Goal: Task Accomplishment & Management: Manage account settings

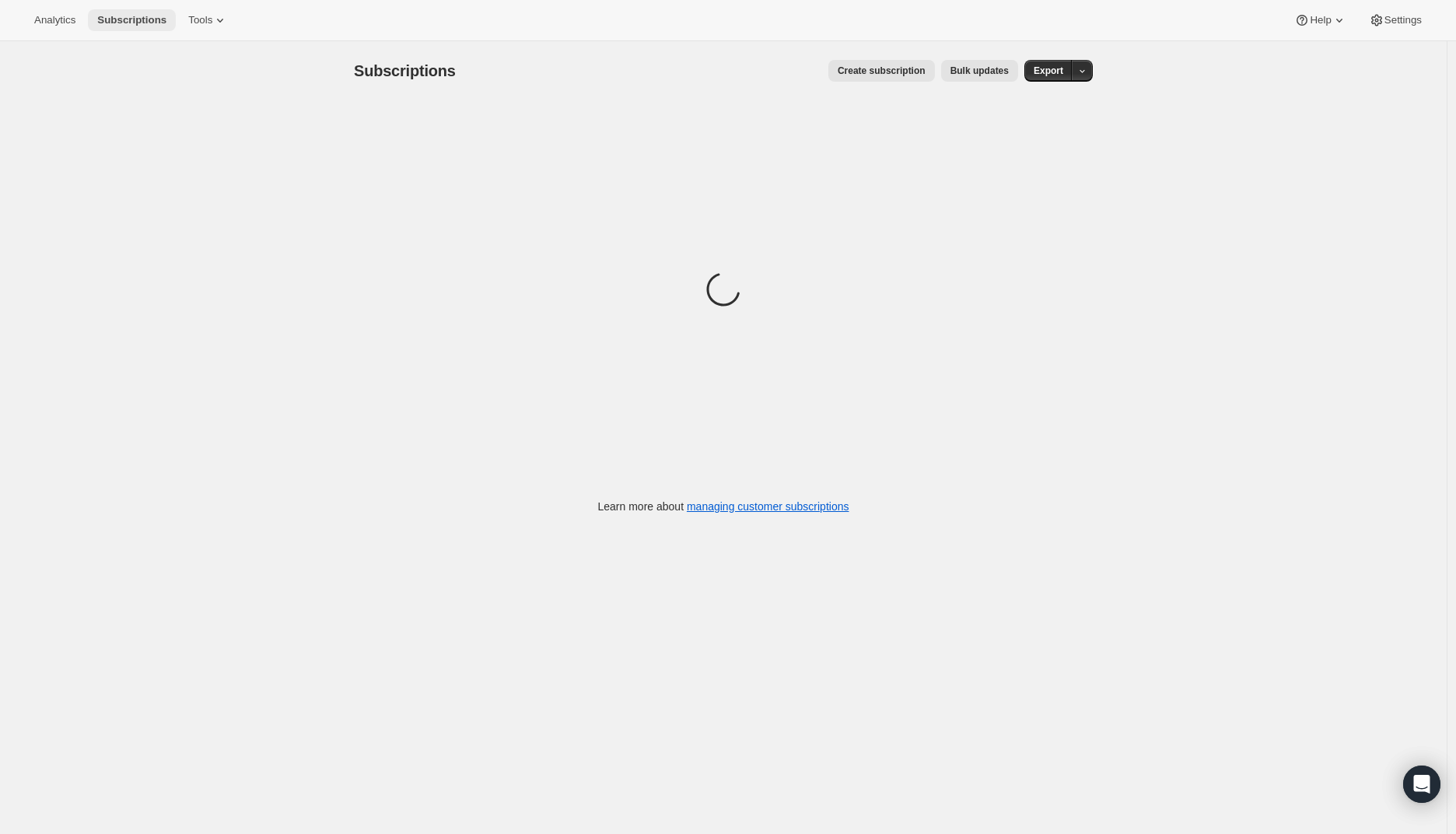
click at [143, 17] on span "Subscriptions" at bounding box center [132, 19] width 69 height 12
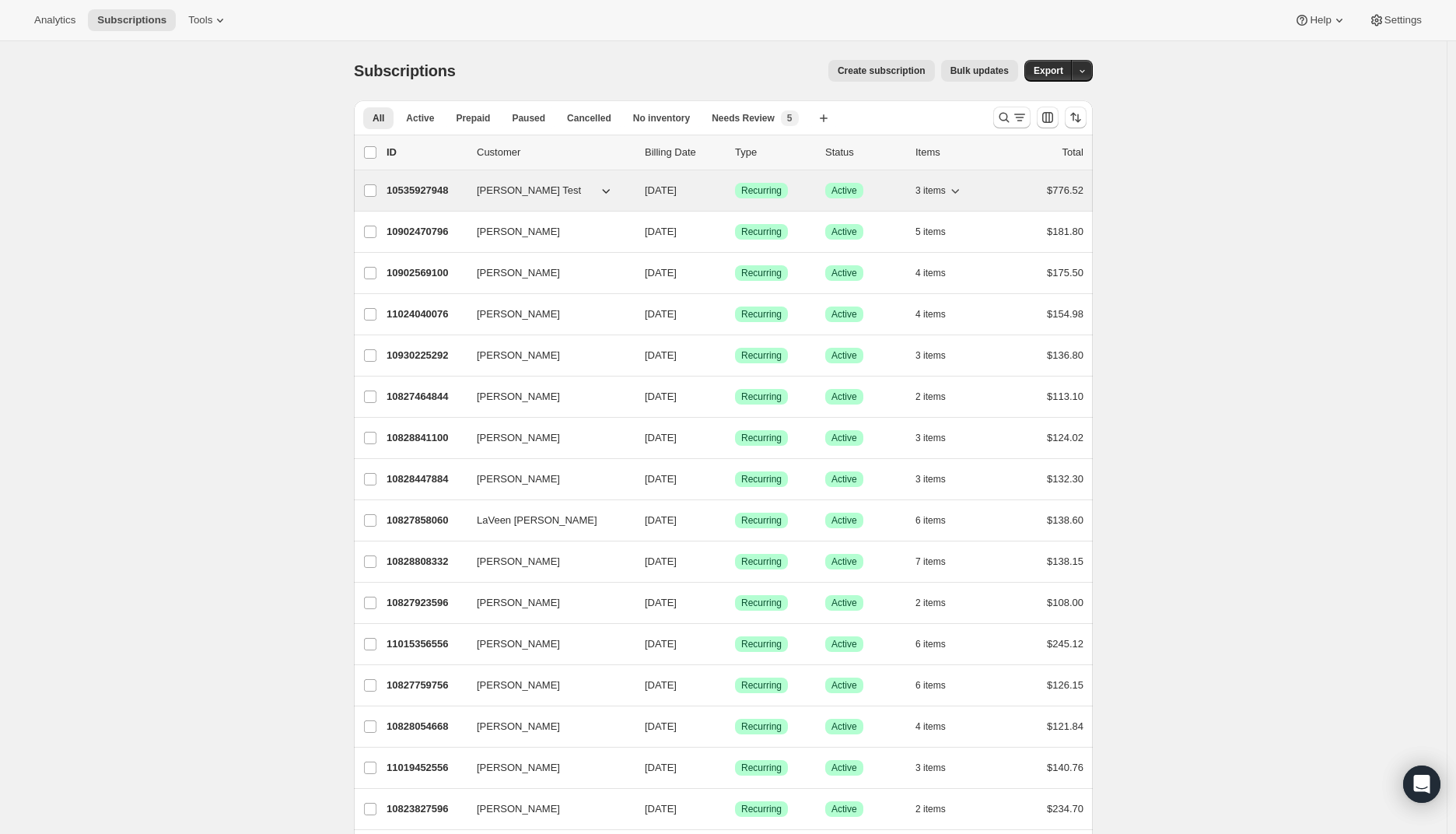
click at [419, 190] on p "10535927948" at bounding box center [425, 190] width 78 height 15
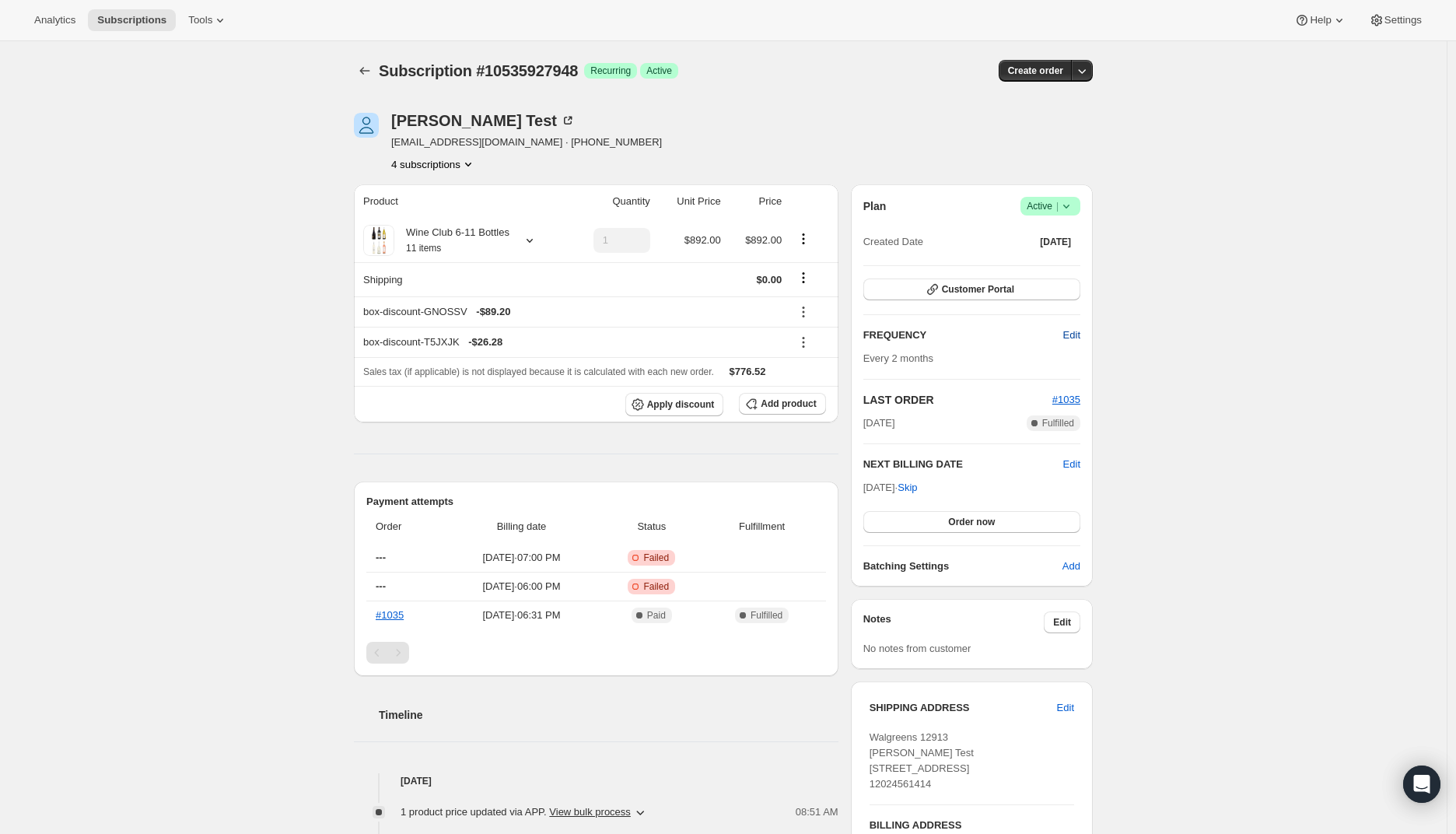
click at [1078, 338] on span "Edit" at bounding box center [1071, 335] width 17 height 15
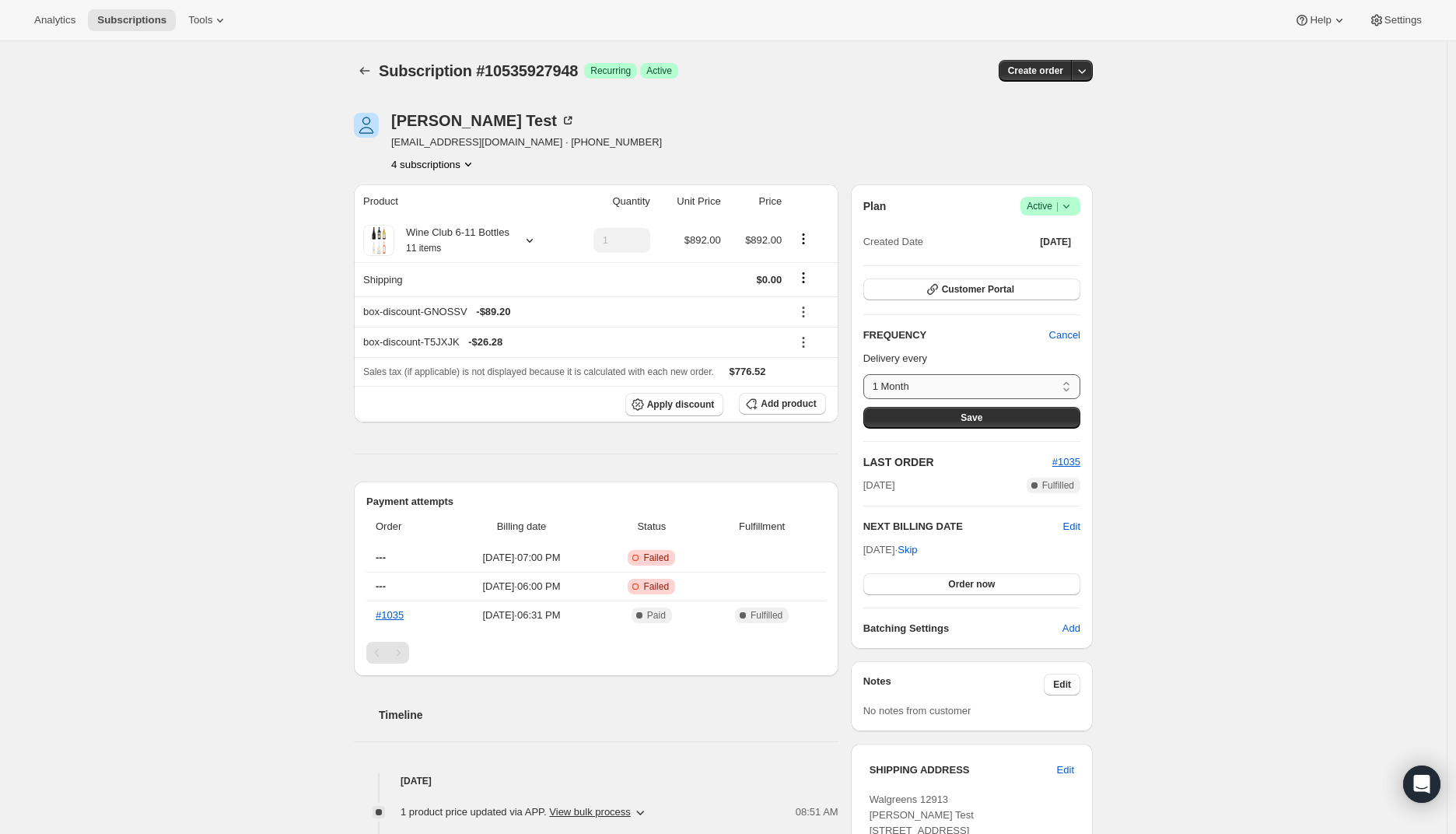
click at [997, 382] on select "1 Month 2 Months 3 Months Custom..." at bounding box center [972, 386] width 217 height 25
select select "custom"
click at [867, 374] on select "1 Month 2 Months 3 Months Custom..." at bounding box center [972, 386] width 217 height 25
select select "MONTH"
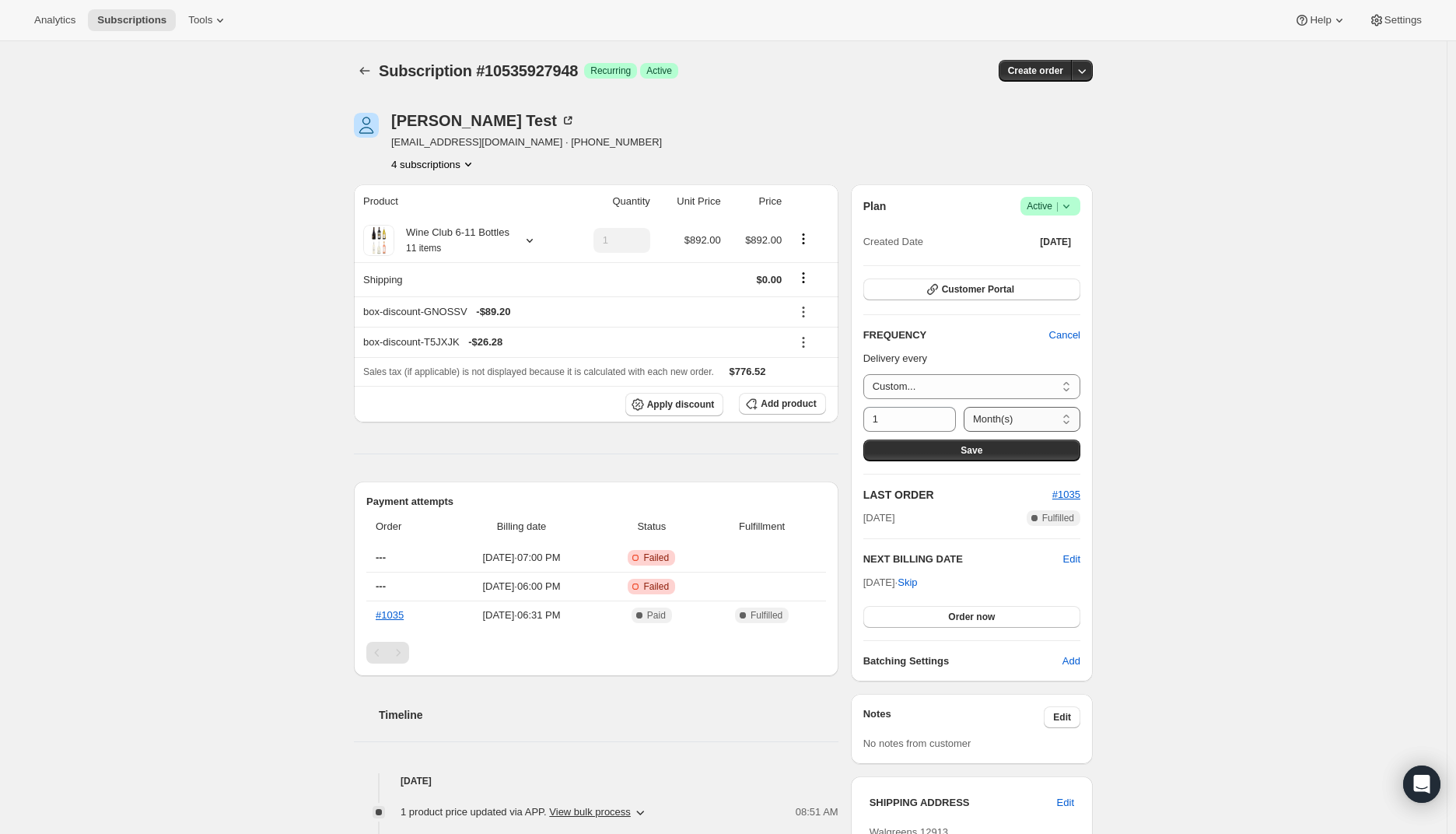
click at [1029, 428] on select "Day(s) Week(s) Month(s) Year(s)" at bounding box center [1022, 419] width 116 height 25
click at [1069, 336] on span "Cancel" at bounding box center [1064, 335] width 31 height 15
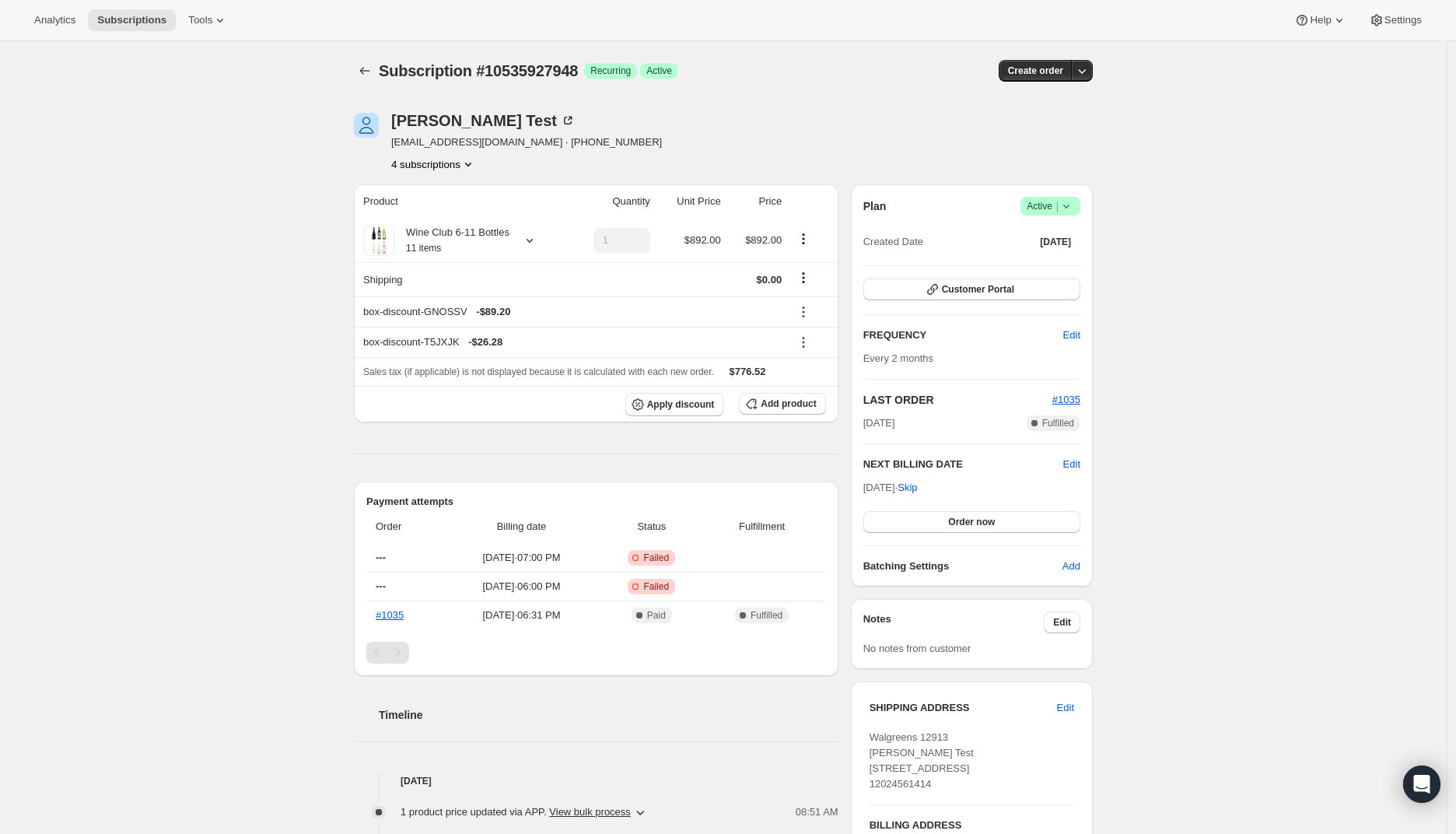
click at [1212, 341] on div "Subscription #10535927948. This page is ready Subscription #10535927948 Success…" at bounding box center [723, 747] width 1446 height 1412
click at [1070, 565] on span "Add" at bounding box center [1071, 566] width 18 height 15
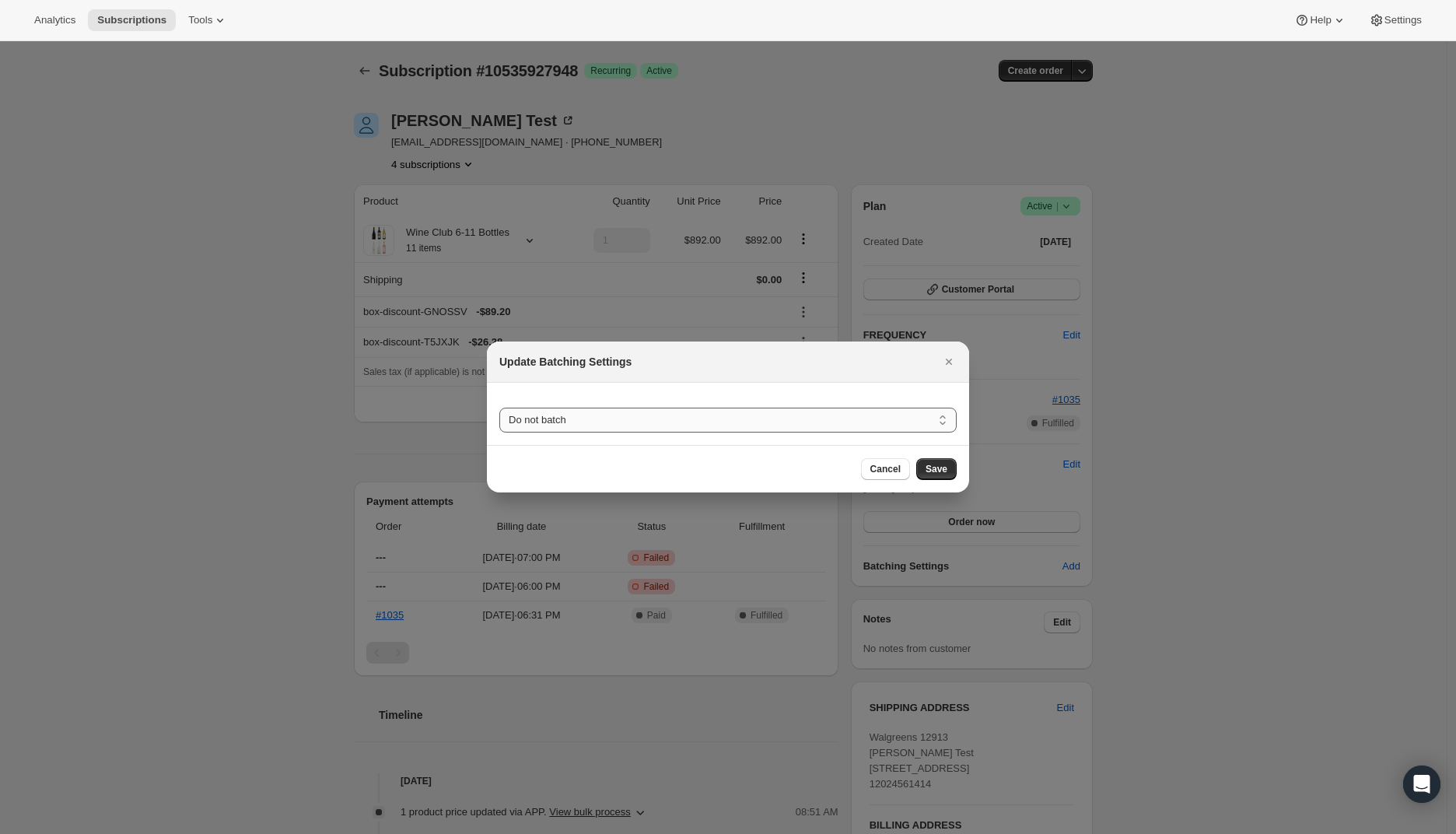
click at [592, 424] on select "Do not batch Weekly Monthly Yearly" at bounding box center [728, 419] width 457 height 25
click at [1153, 374] on div at bounding box center [728, 417] width 1456 height 834
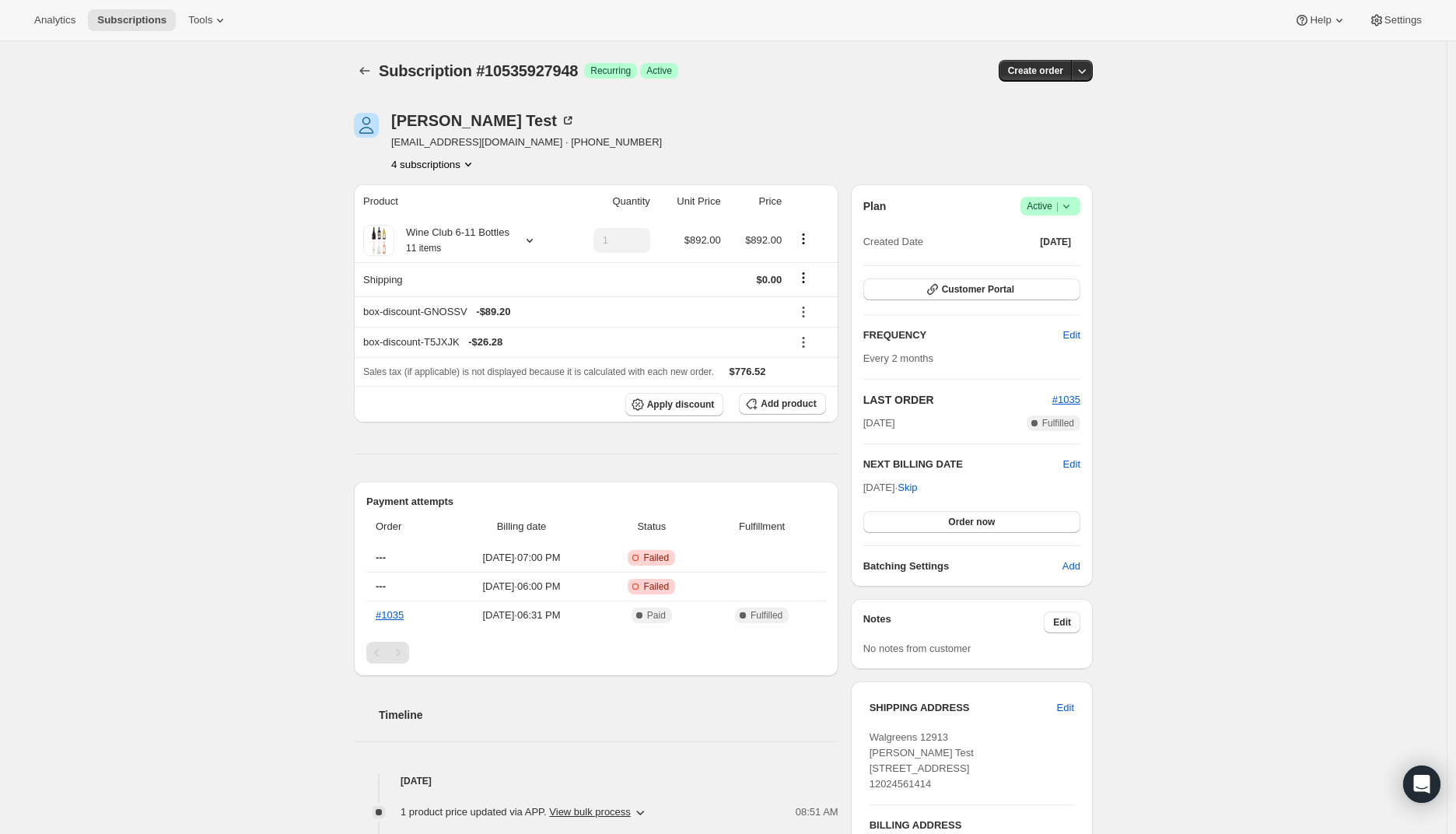
click at [1191, 378] on div "Subscription #10535927948. This page is ready Subscription #10535927948 Success…" at bounding box center [723, 747] width 1446 height 1412
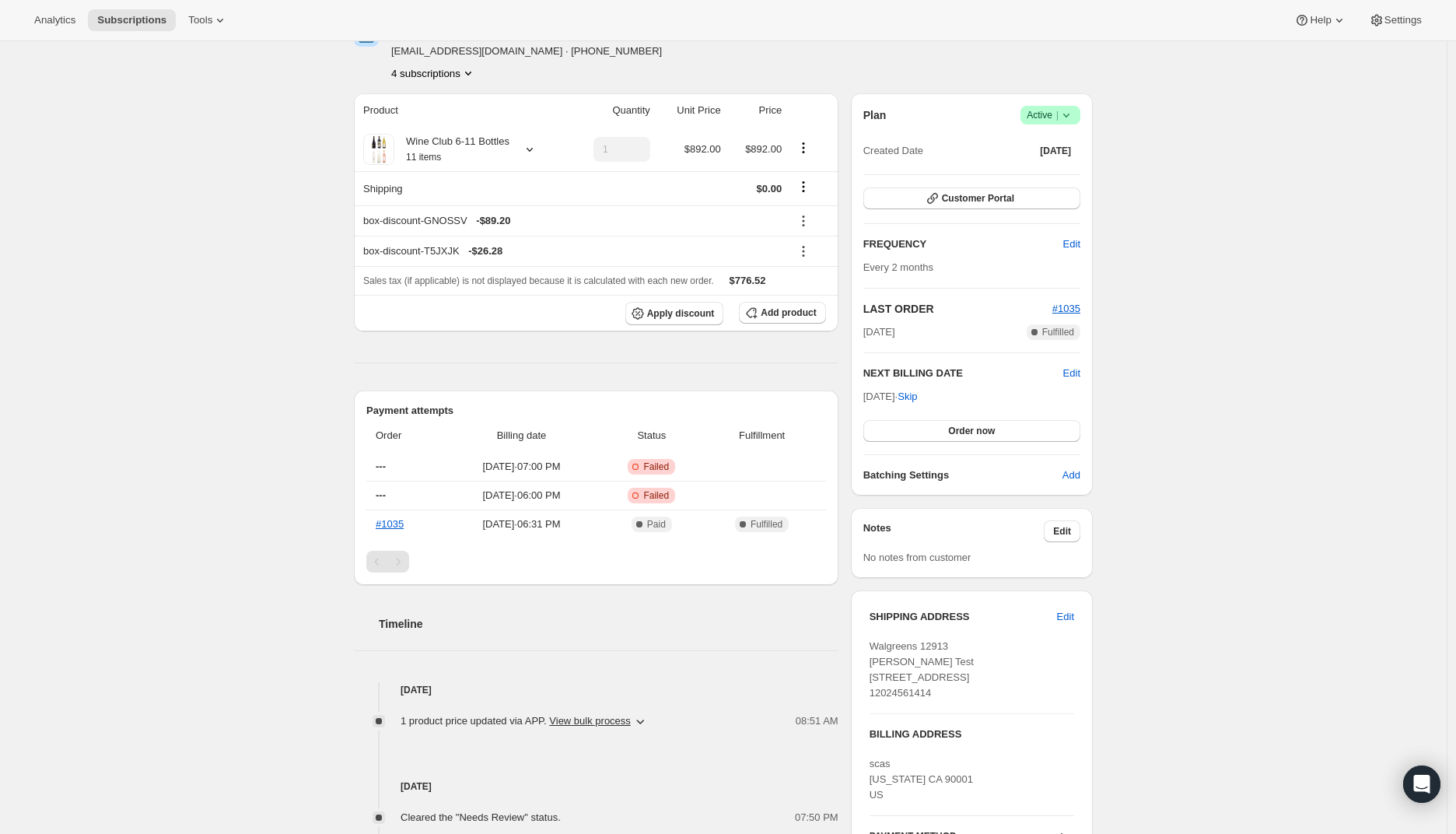
scroll to position [72, 0]
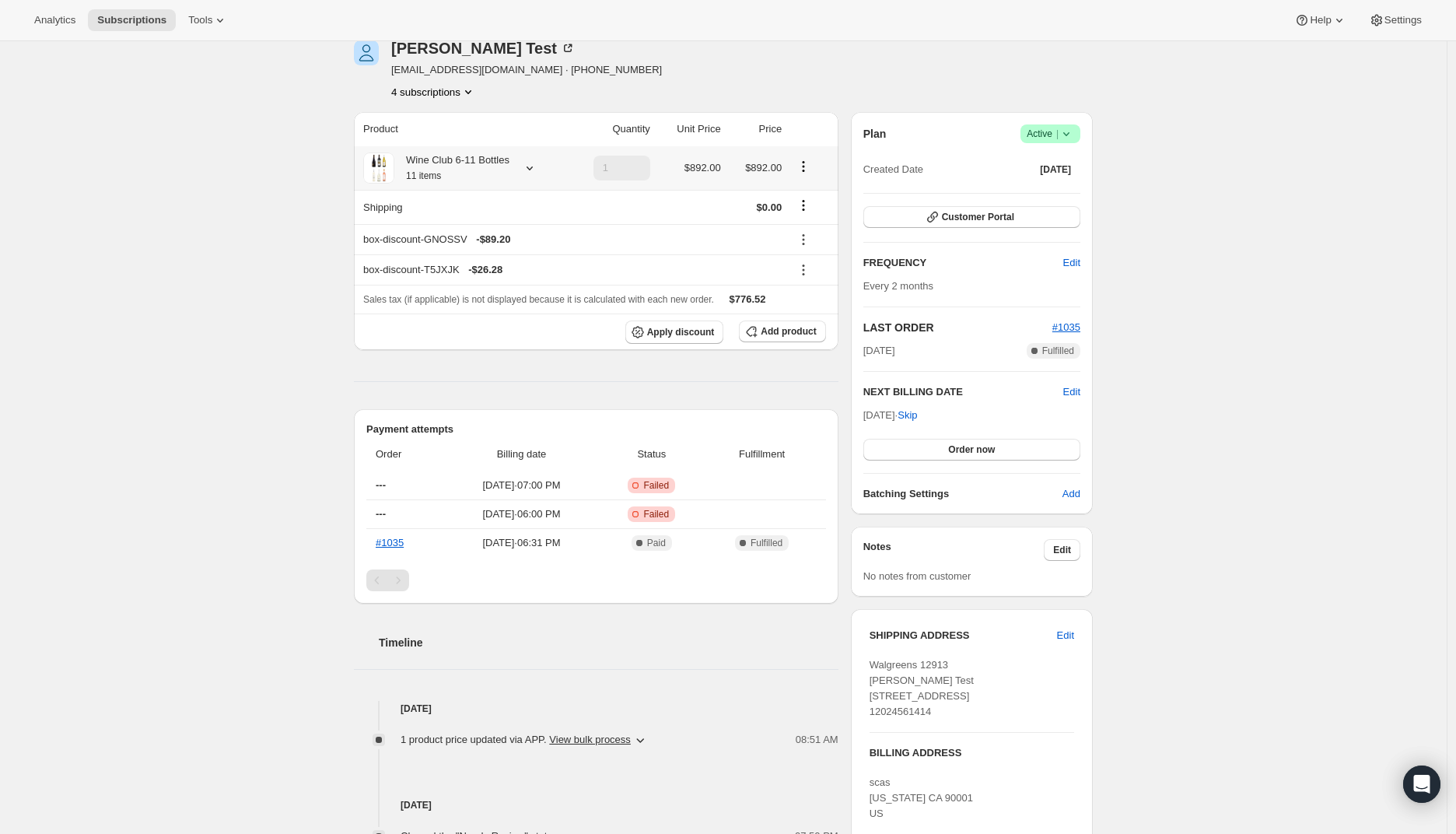
click at [811, 169] on icon "Product actions" at bounding box center [803, 166] width 15 height 15
click at [811, 195] on span "Edit box" at bounding box center [809, 196] width 37 height 12
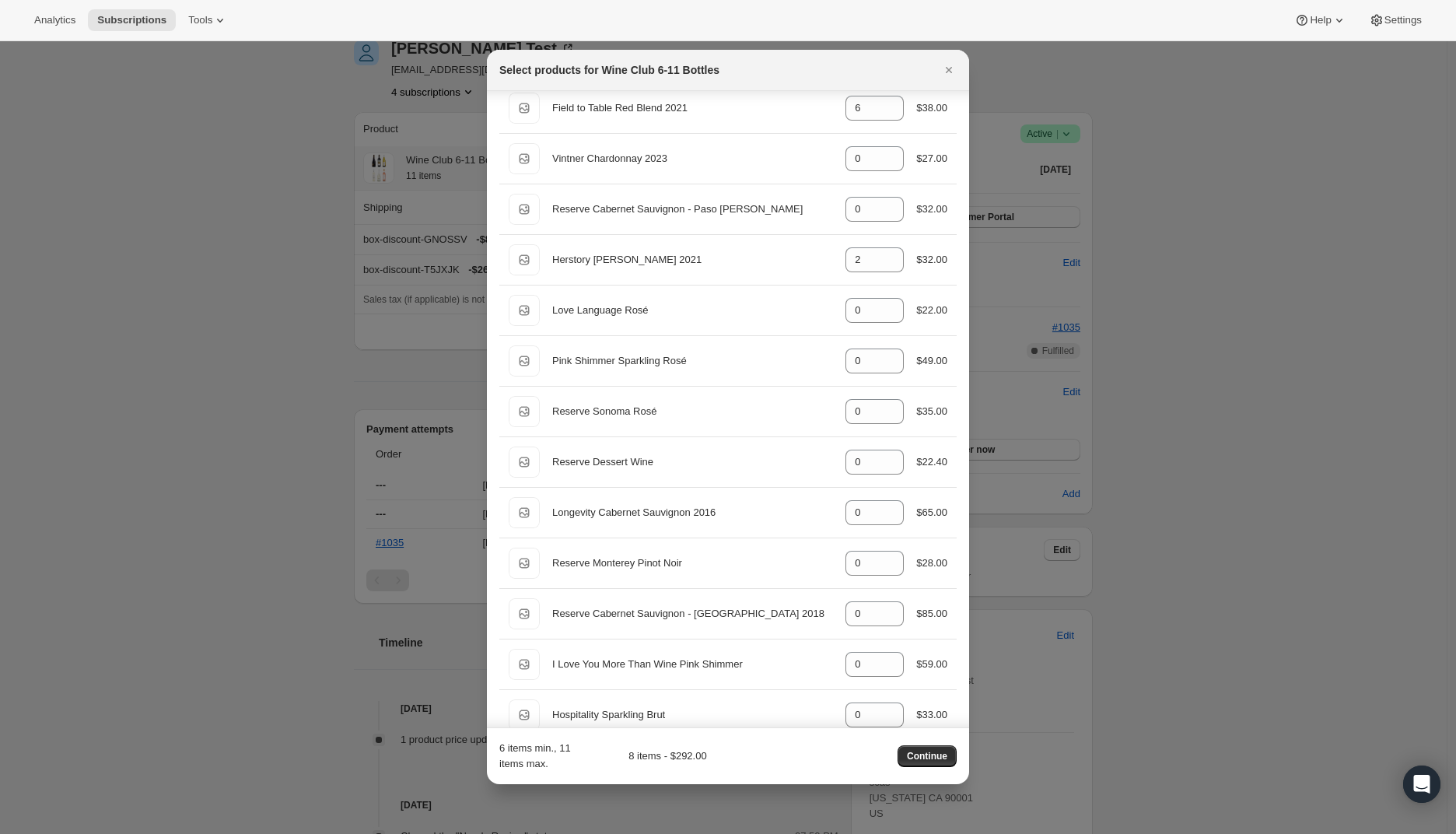
scroll to position [1819, 0]
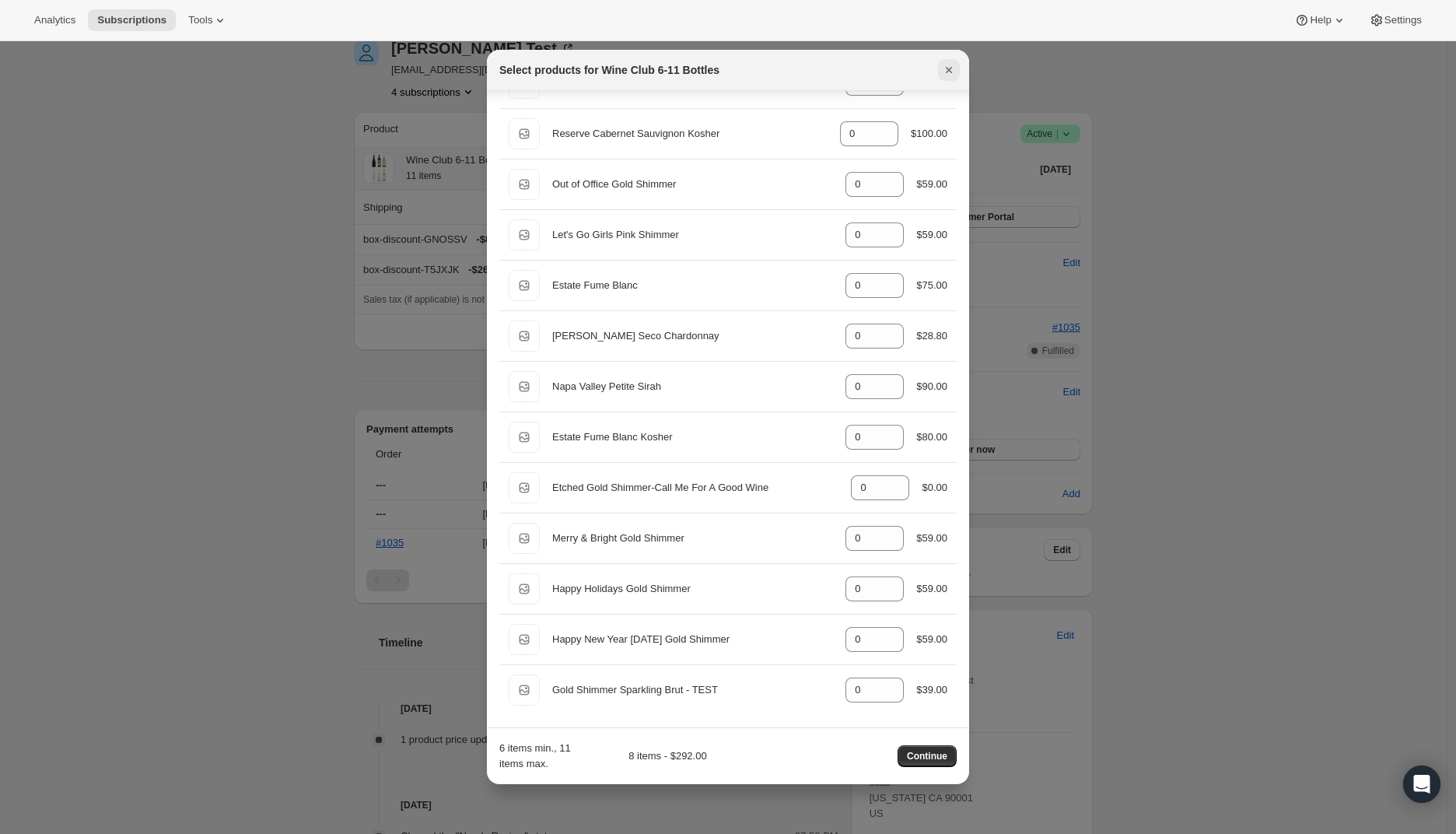
click at [951, 70] on icon "Close" at bounding box center [948, 69] width 15 height 15
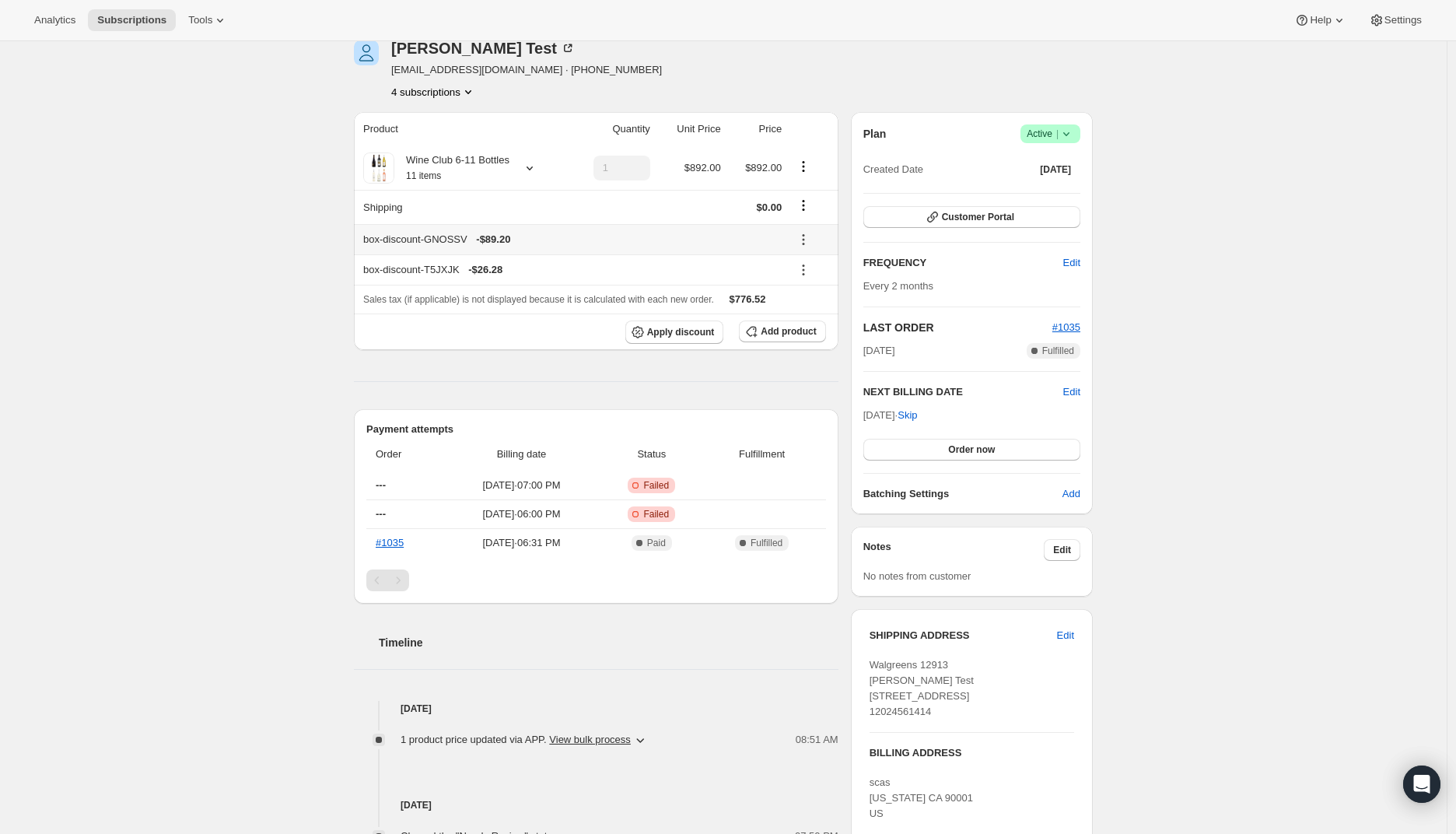
click at [809, 241] on icon at bounding box center [803, 239] width 15 height 15
click at [812, 265] on span "Edit" at bounding box center [804, 269] width 17 height 12
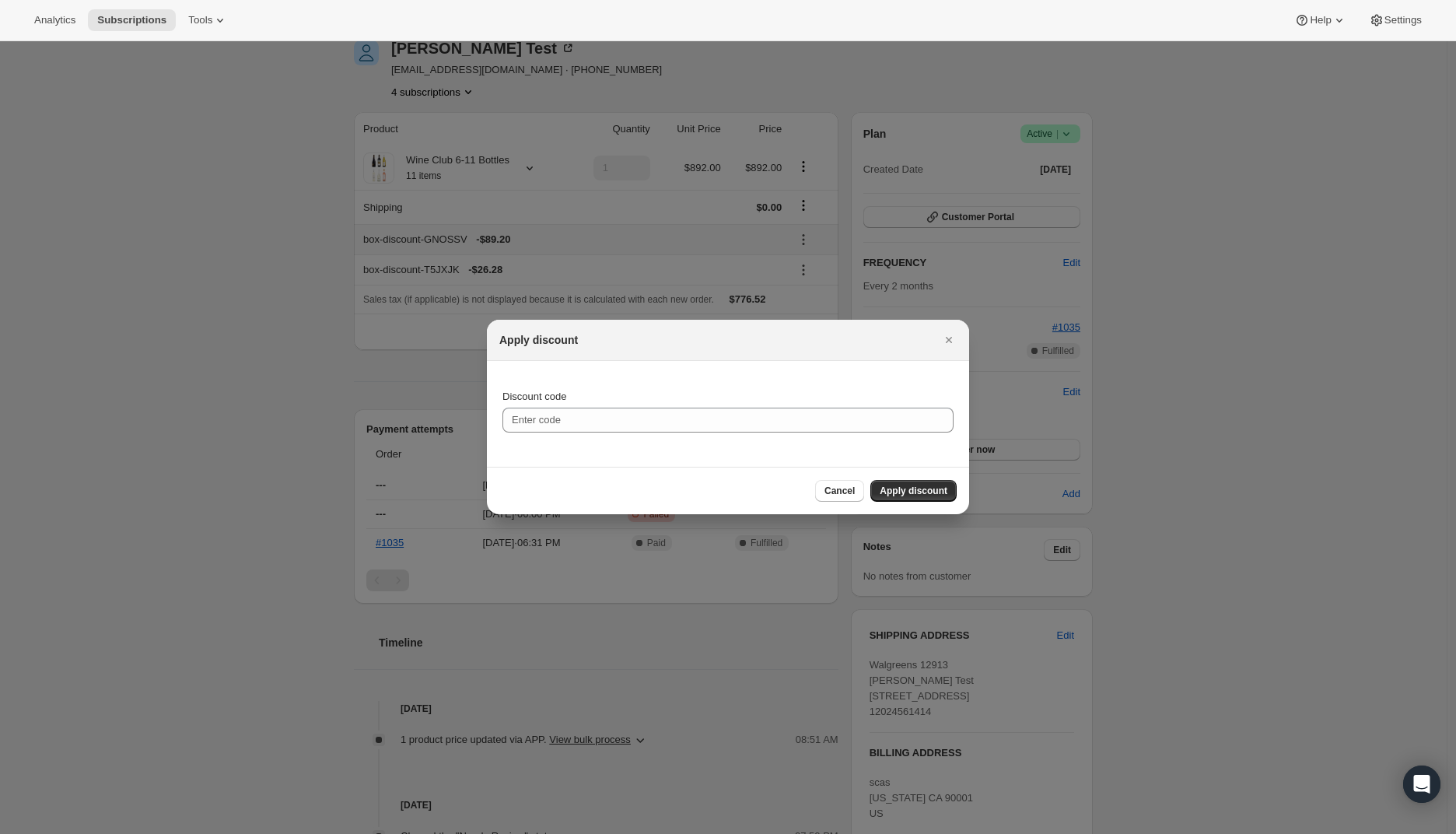
type input "box-discount-GNOSSV"
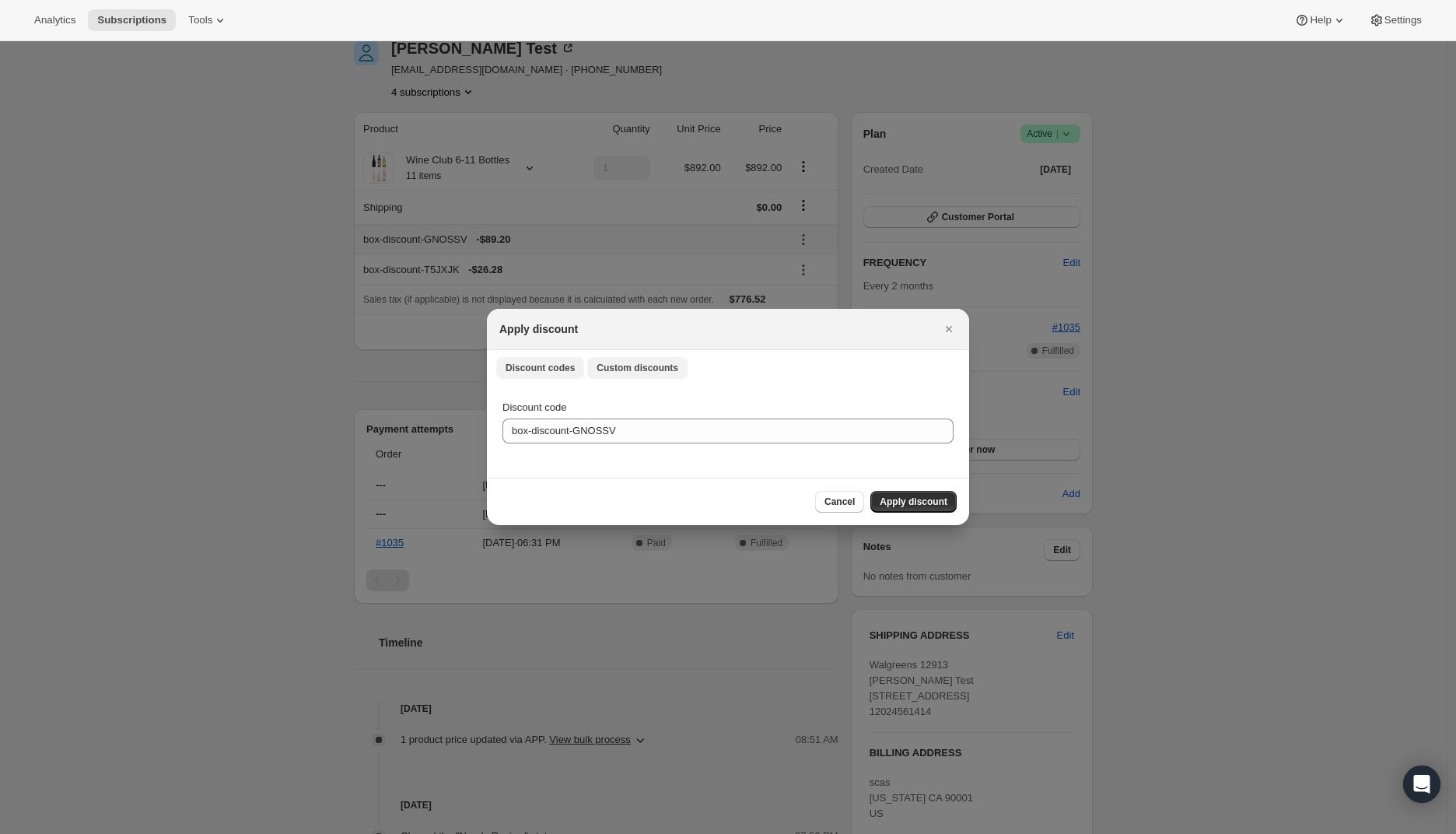
click at [614, 369] on span "Custom discounts" at bounding box center [638, 367] width 82 height 12
select select "indefinitely"
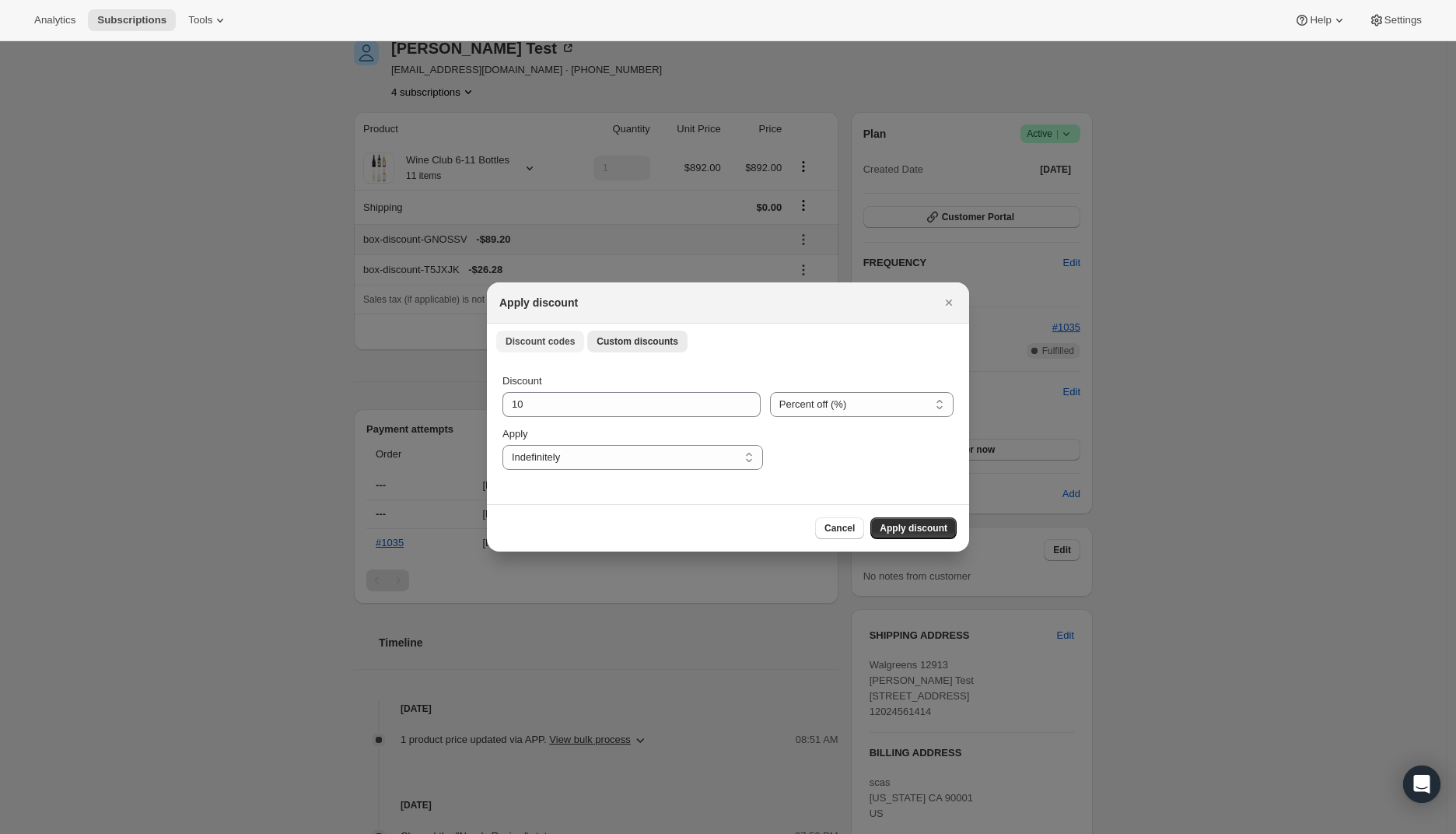
click at [544, 345] on span "Discount codes" at bounding box center [540, 341] width 69 height 12
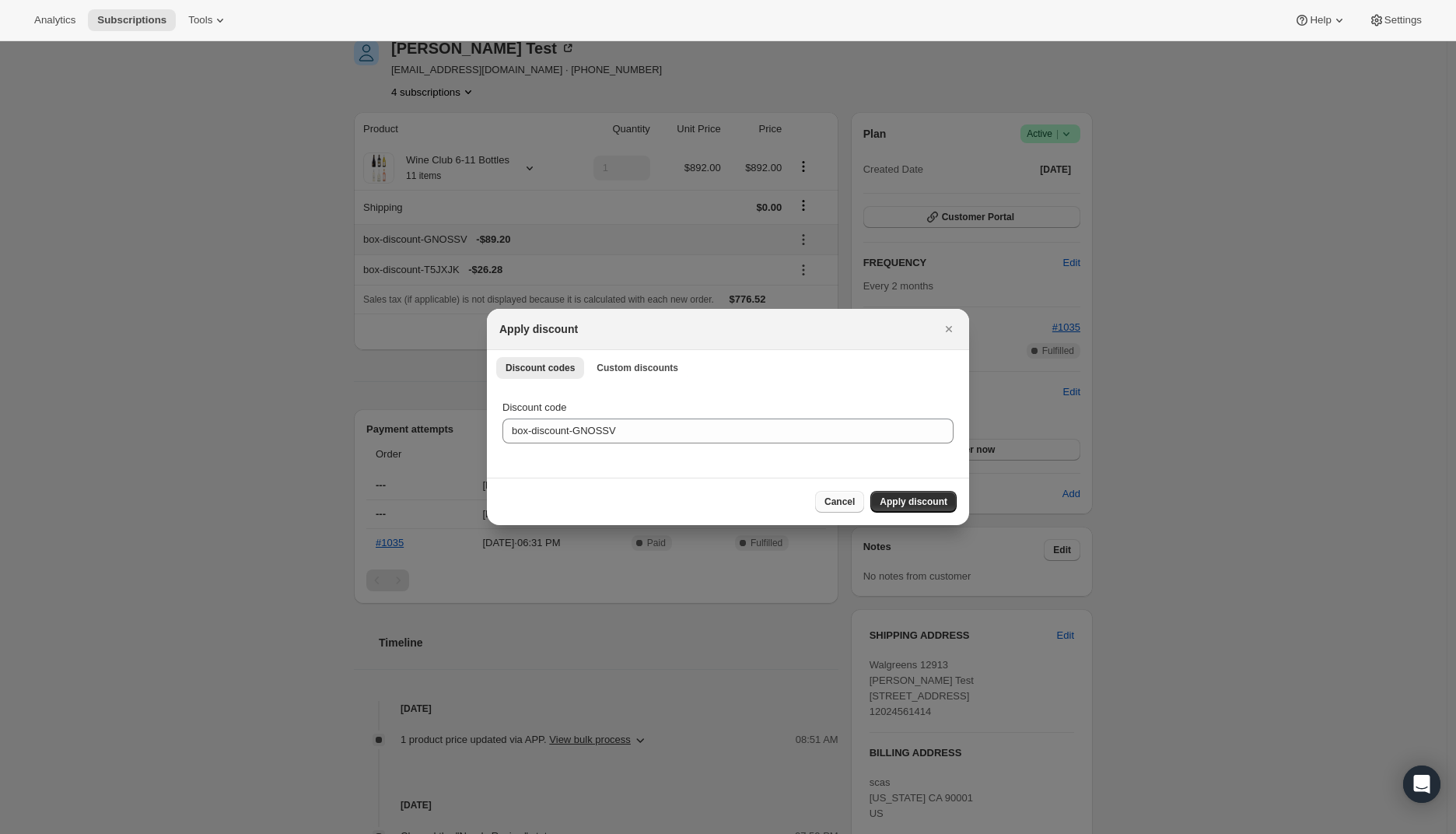
click at [834, 505] on span "Cancel" at bounding box center [839, 501] width 31 height 12
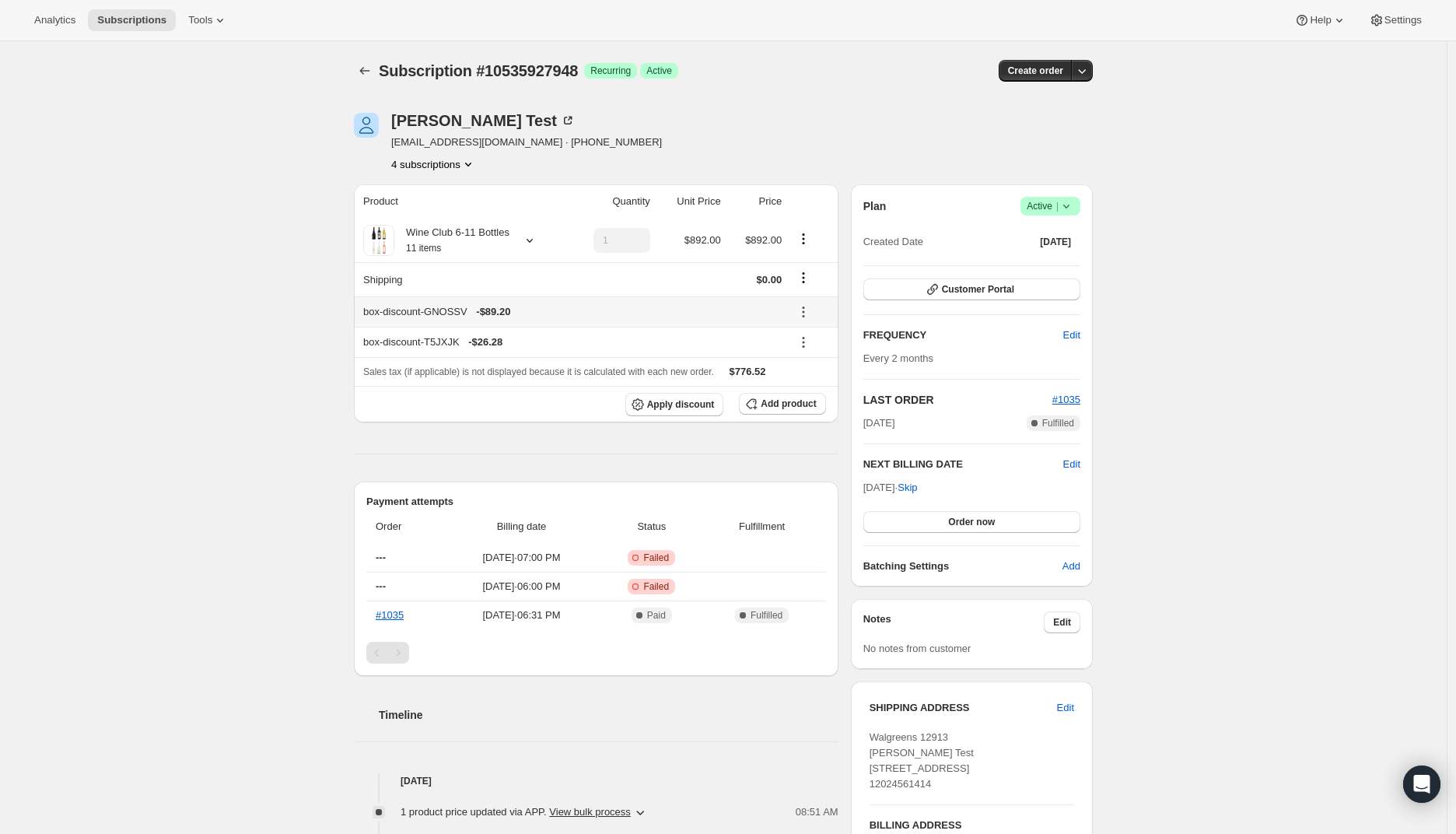
scroll to position [72, 0]
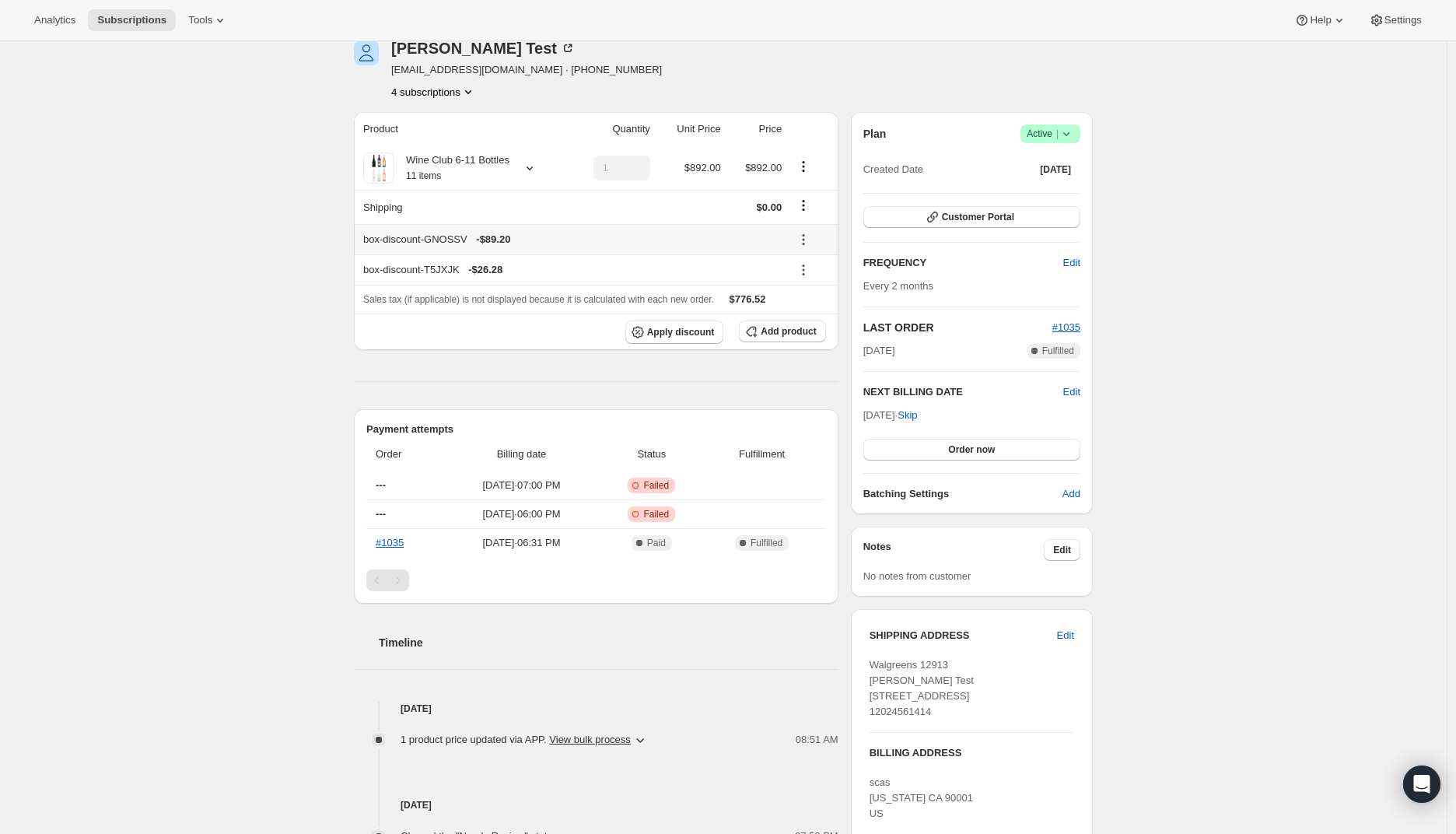
click at [234, 307] on div "Subscription #10535927948. This page is ready Subscription #10535927948 Success…" at bounding box center [723, 675] width 1446 height 1412
click at [679, 337] on span "Apply discount" at bounding box center [681, 332] width 67 height 12
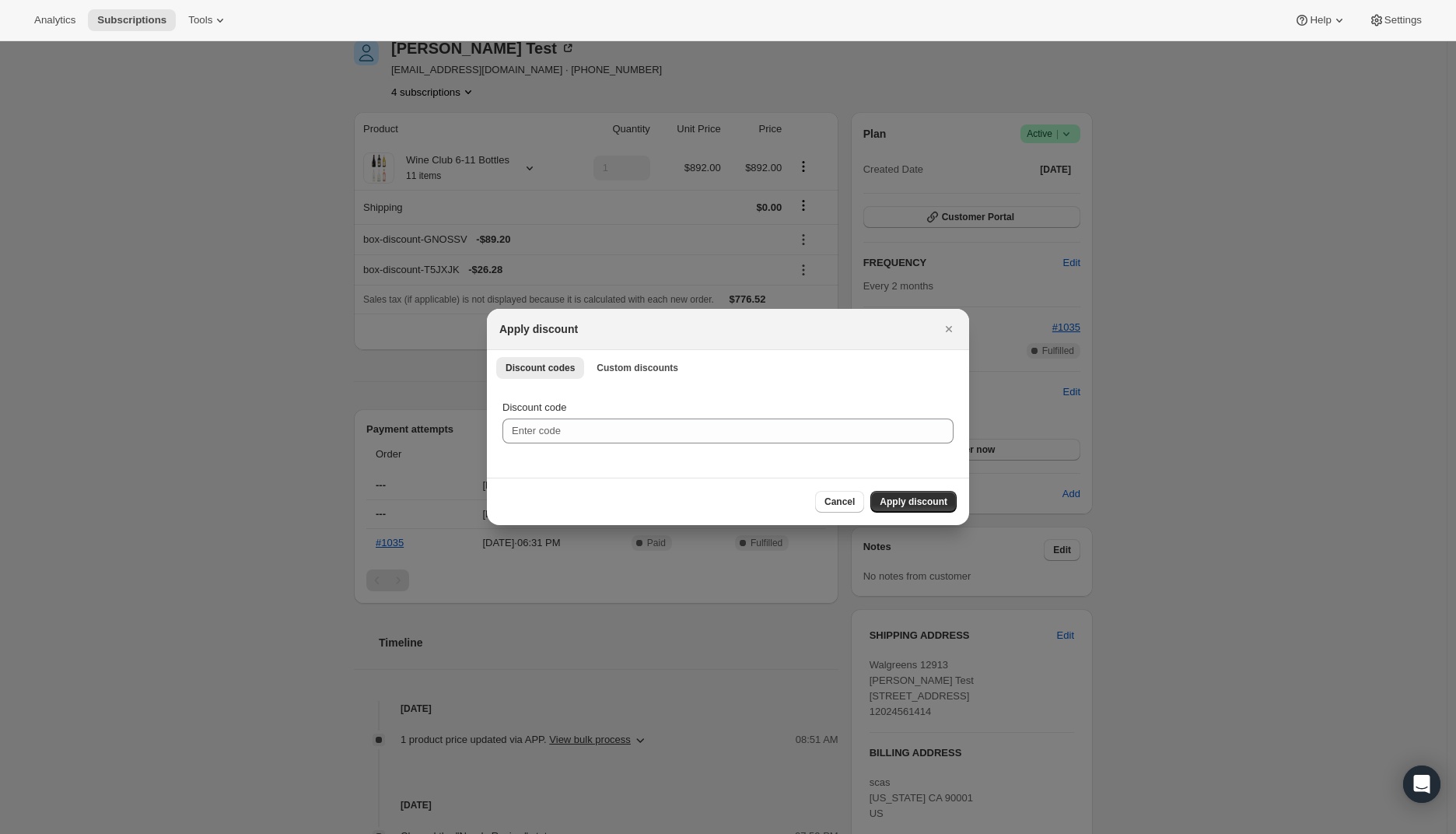
scroll to position [0, 0]
click at [842, 505] on span "Cancel" at bounding box center [839, 501] width 31 height 12
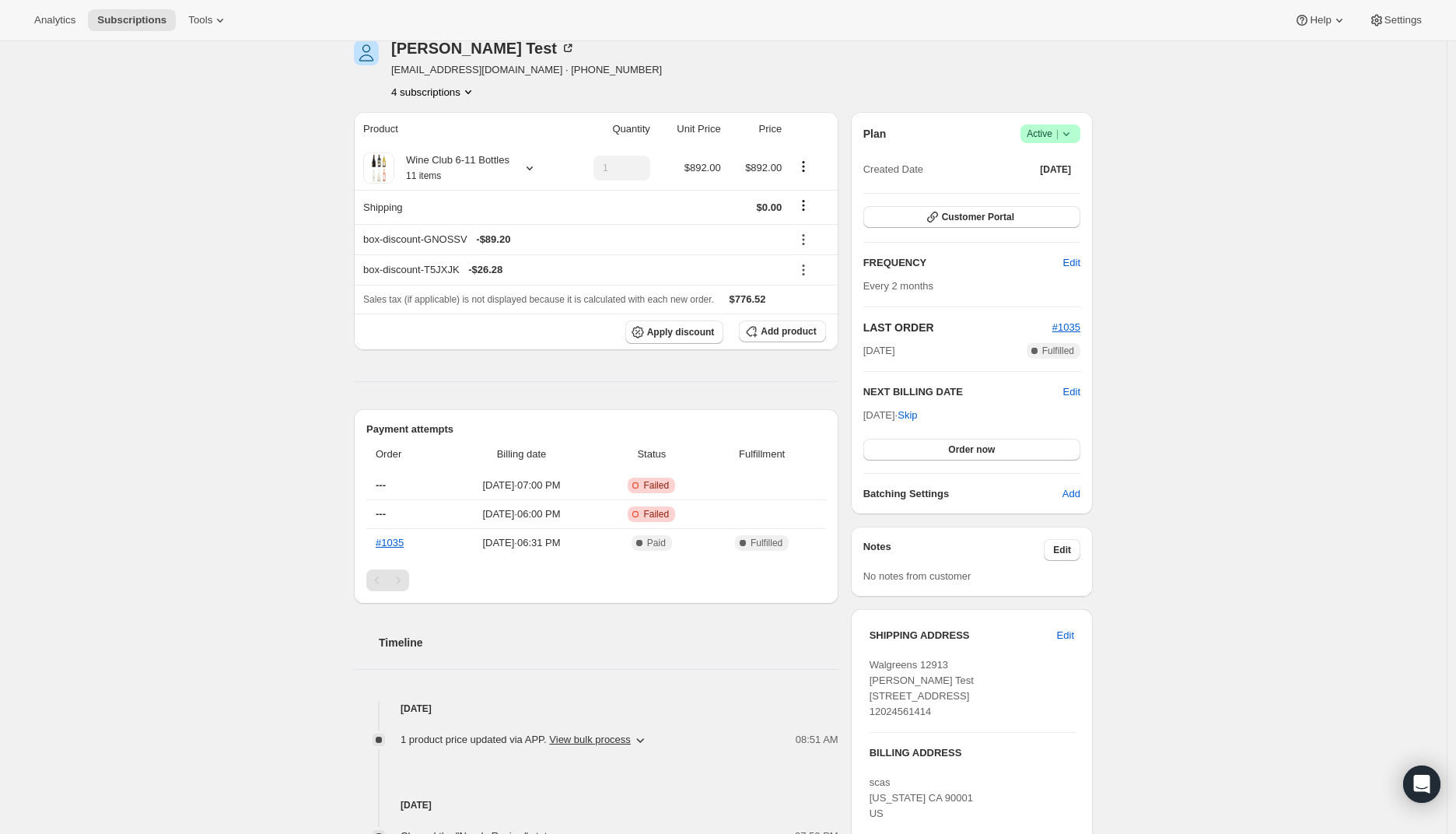
click at [246, 246] on div "Subscription #10535927948. This page is ready Subscription #10535927948 Success…" at bounding box center [723, 675] width 1446 height 1412
click at [679, 334] on span "Apply discount" at bounding box center [681, 332] width 67 height 12
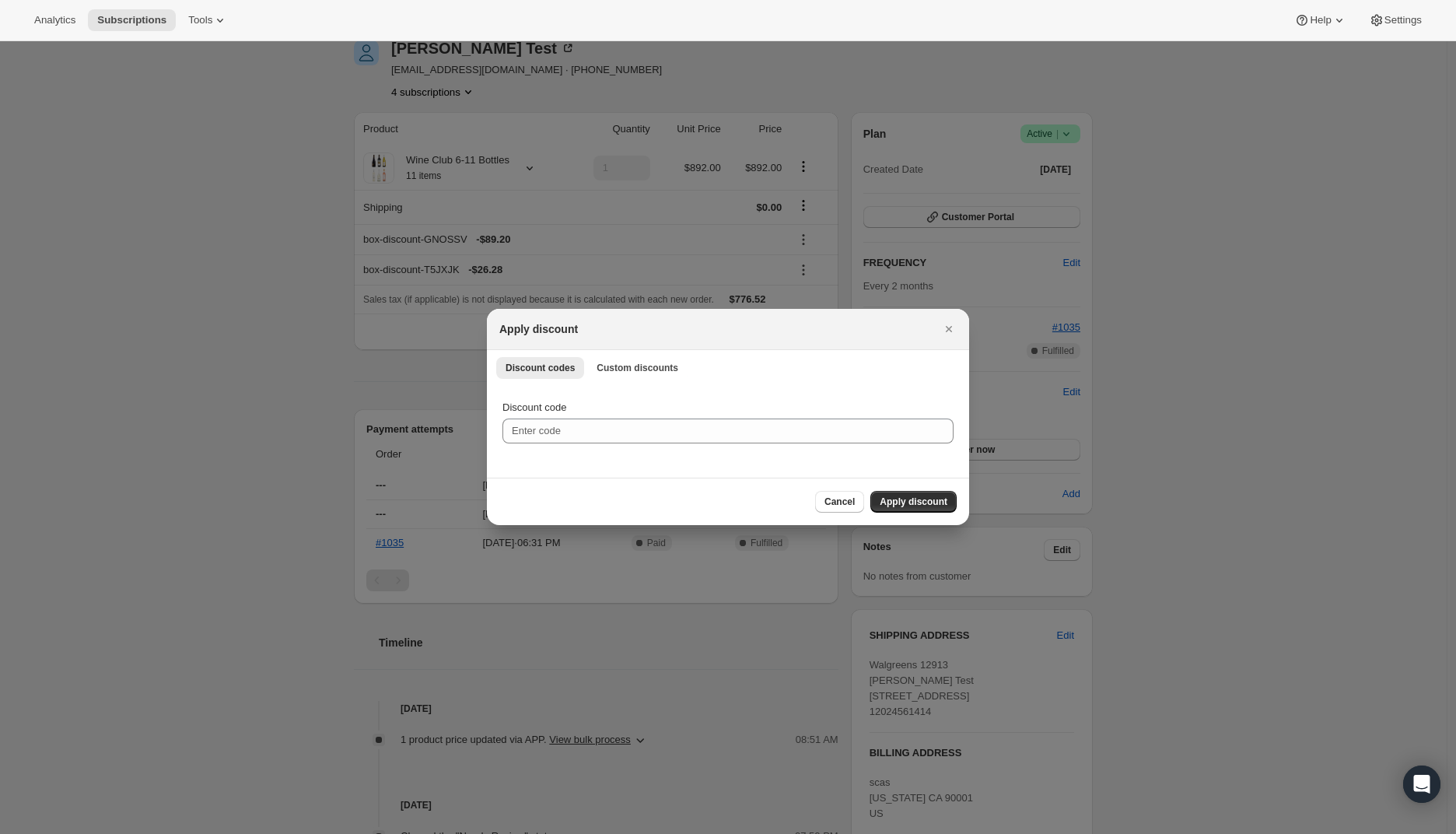
scroll to position [0, 0]
click at [617, 424] on input "Discount code" at bounding box center [728, 431] width 451 height 25
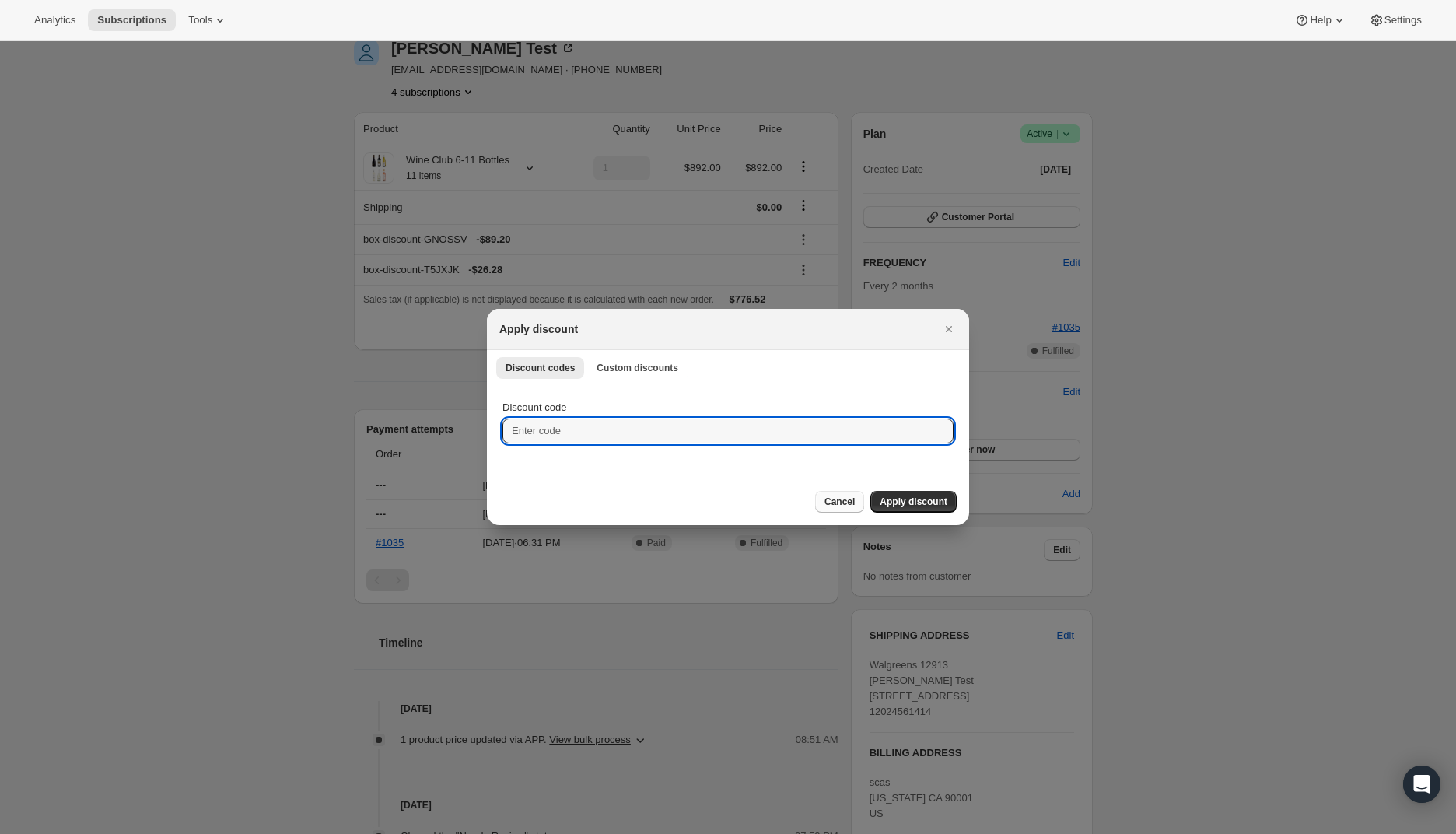
click at [825, 496] on button "Cancel" at bounding box center [839, 501] width 49 height 22
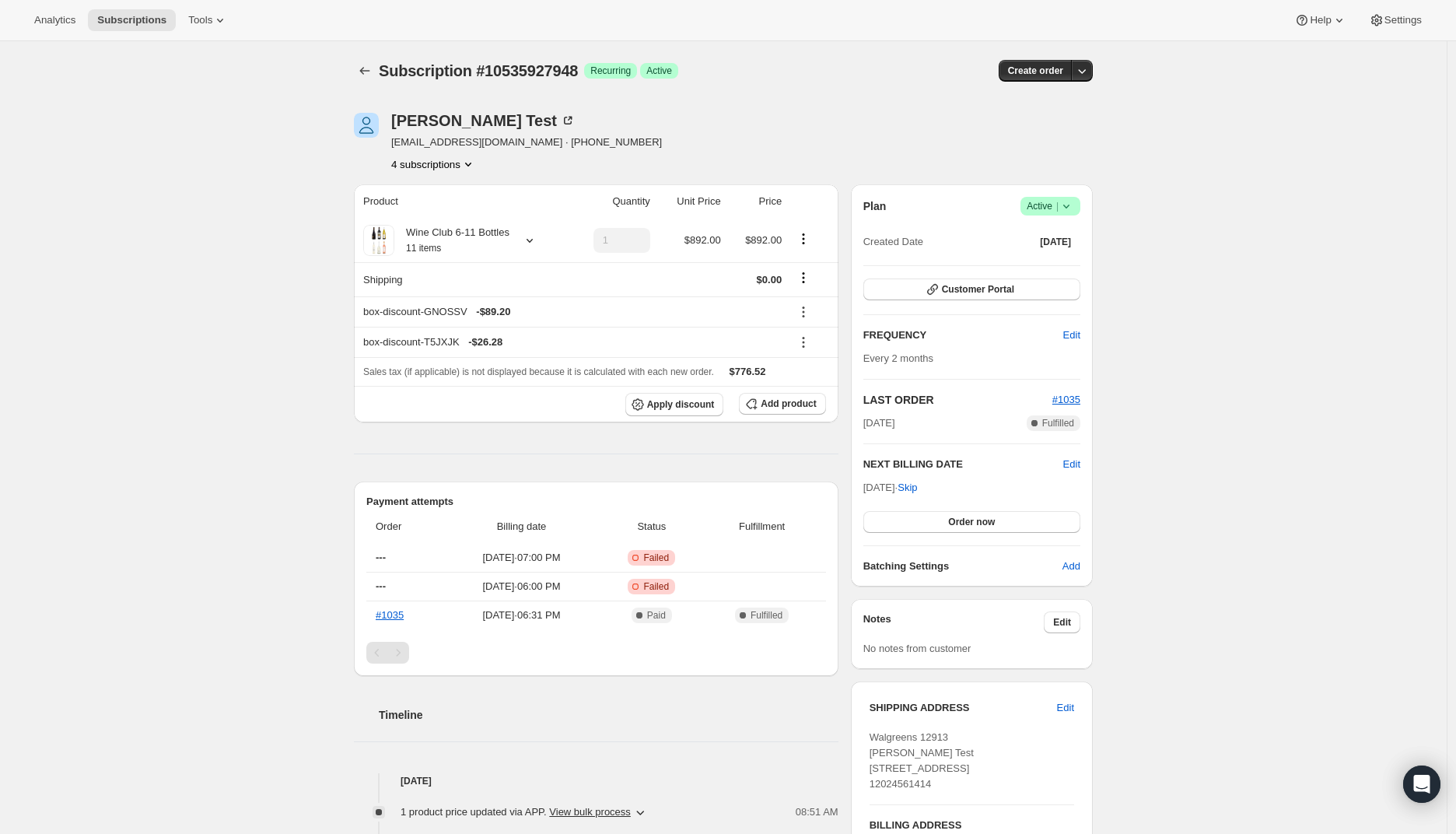
scroll to position [72, 0]
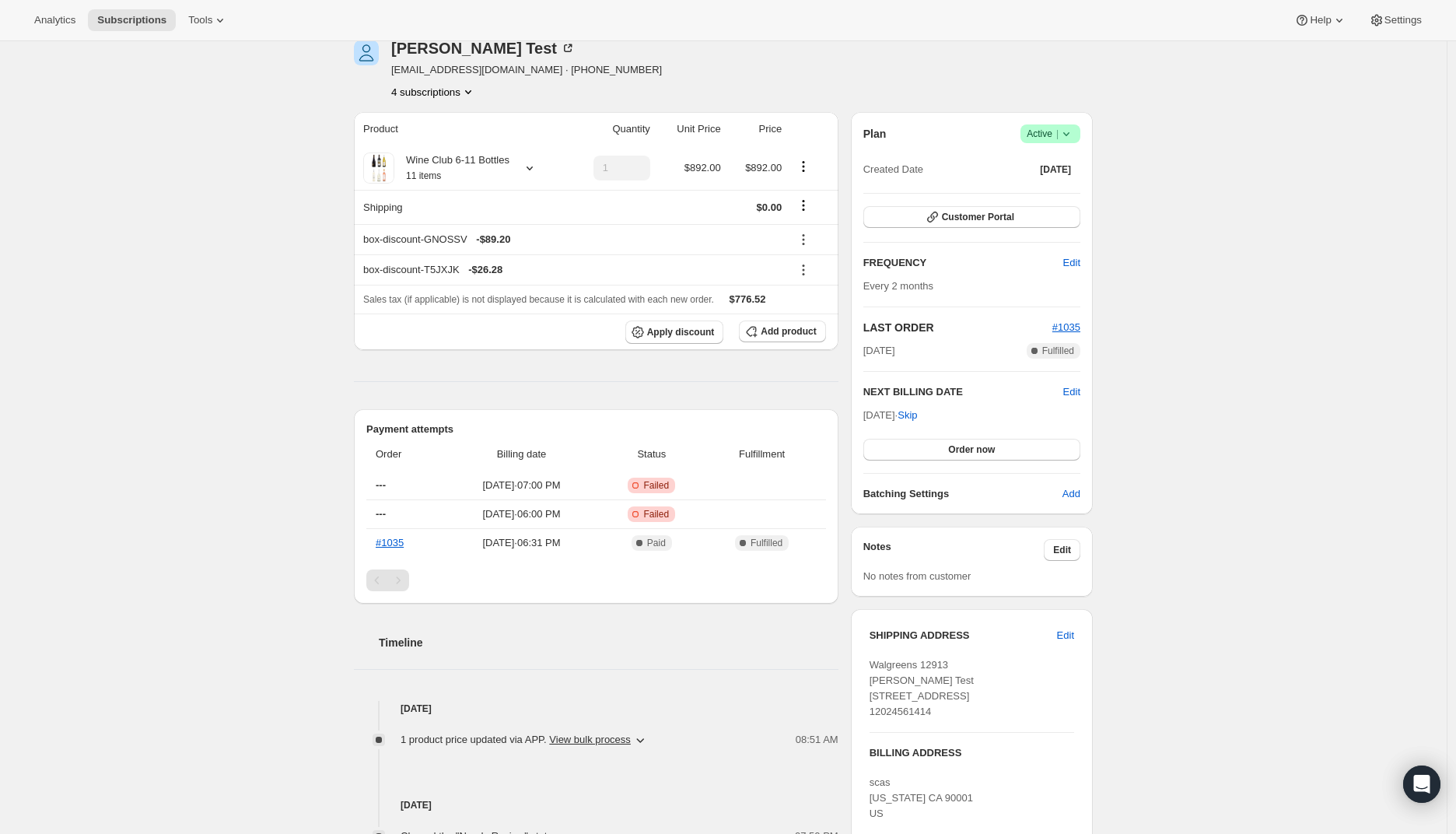
click at [267, 321] on div "Subscription #10535927948. This page is ready Subscription #10535927948 Success…" at bounding box center [723, 675] width 1446 height 1412
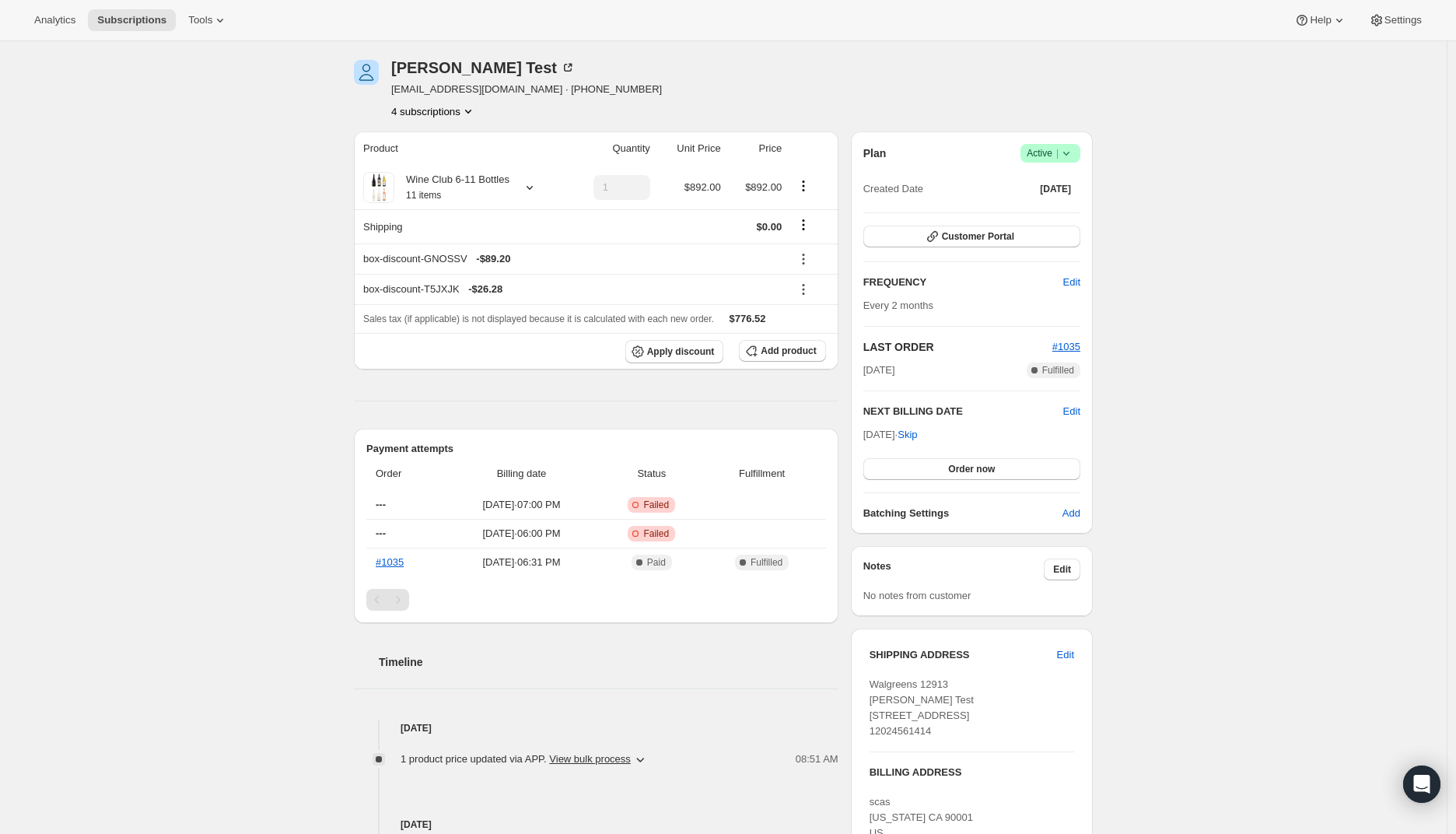
scroll to position [39, 0]
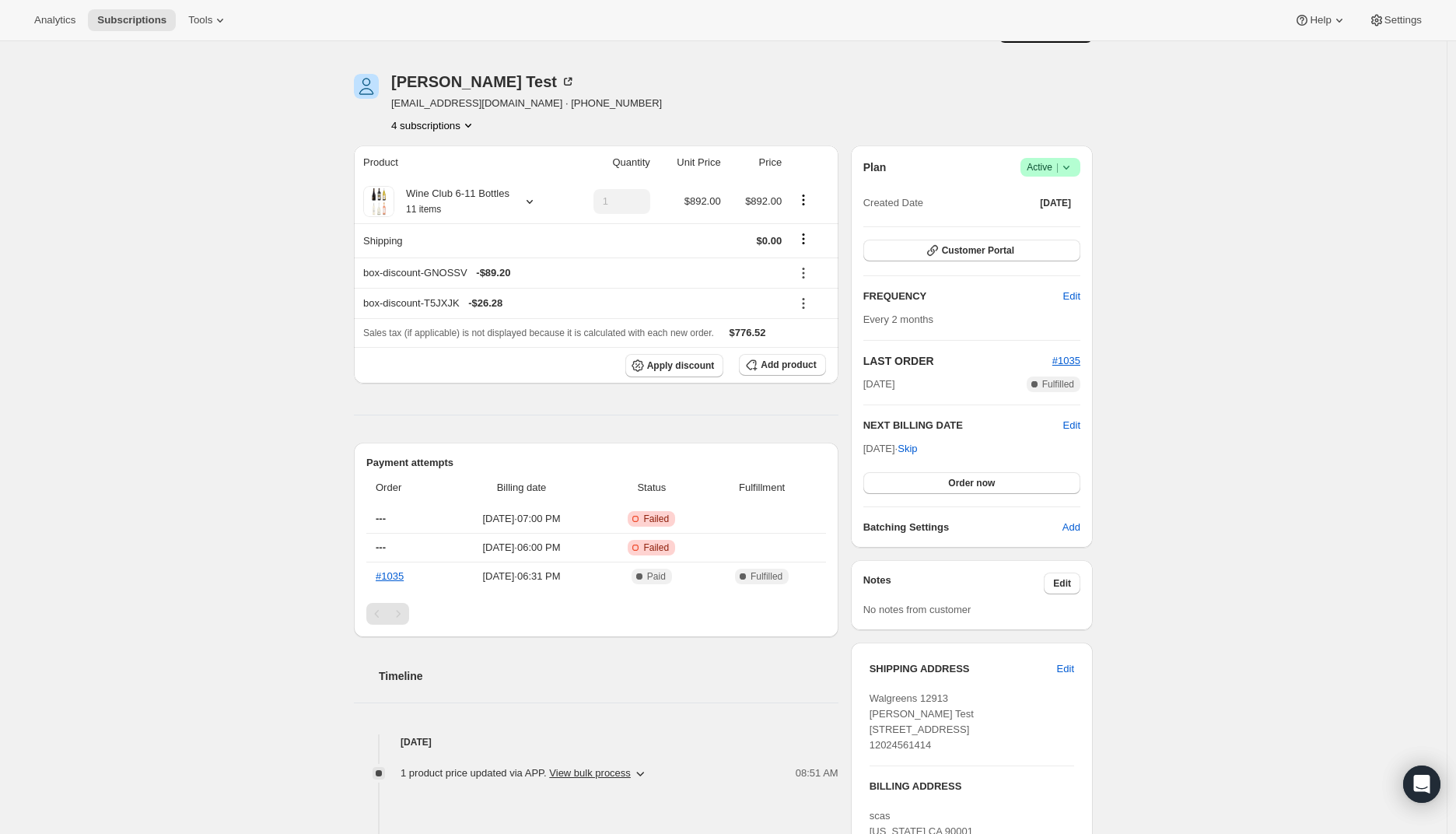
click at [1238, 323] on div "Subscription #10535927948. This page is ready Subscription #10535927948 Success…" at bounding box center [723, 709] width 1446 height 1412
click at [1237, 324] on div "Subscription #10535927948. This page is ready Subscription #10535927948 Success…" at bounding box center [723, 709] width 1446 height 1412
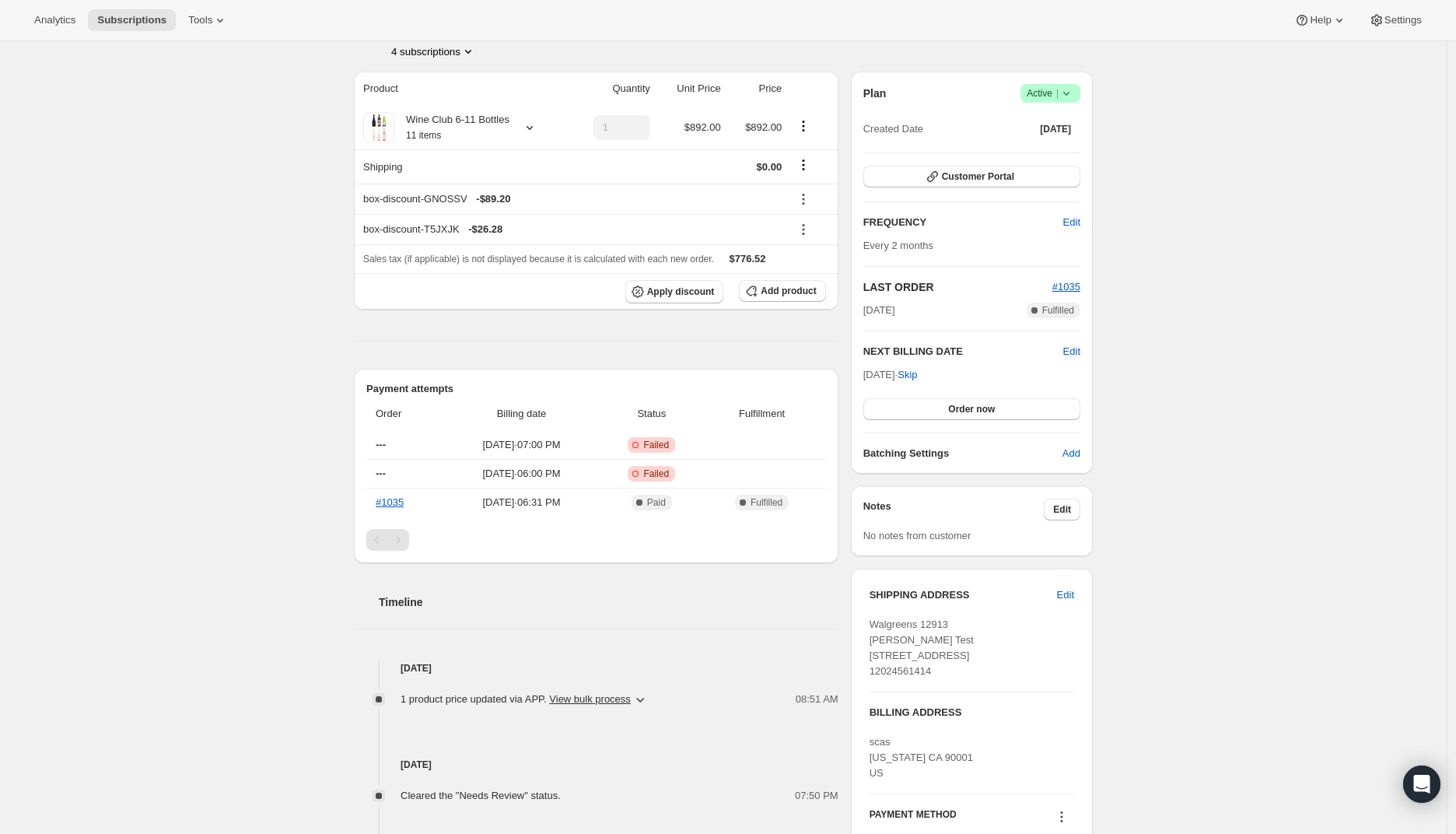
scroll to position [0, 0]
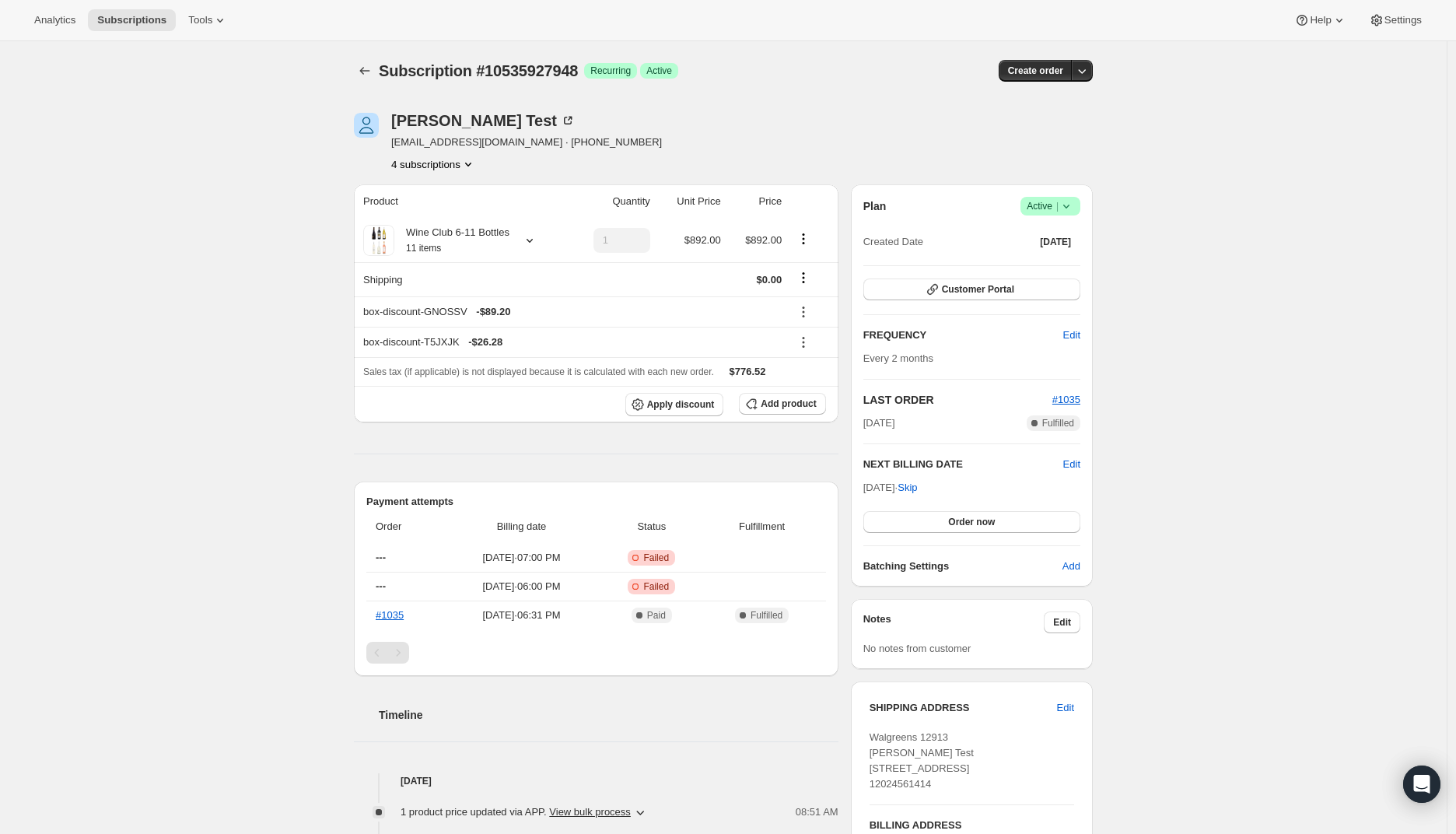
click at [1074, 206] on icon at bounding box center [1066, 206] width 15 height 15
click at [1209, 213] on div "Subscription #10535927948. This page is ready Subscription #10535927948 Success…" at bounding box center [723, 747] width 1446 height 1412
click at [1209, 273] on div "Subscription #10535927948. This page is ready Subscription #10535927948 Success…" at bounding box center [723, 747] width 1446 height 1412
click at [1255, 197] on div "Subscription #10535927948. This page is ready Subscription #10535927948 Success…" at bounding box center [723, 747] width 1446 height 1412
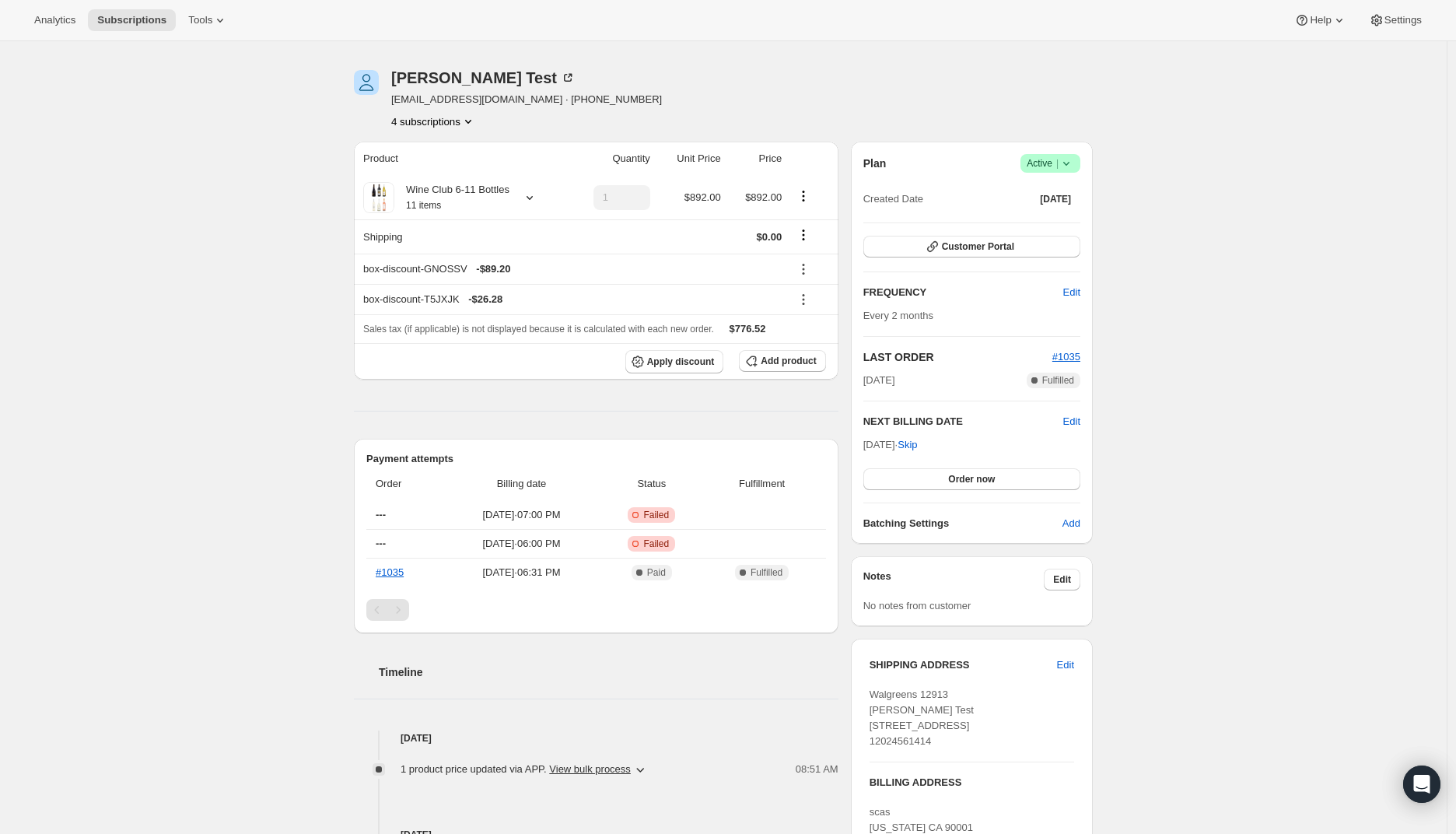
scroll to position [44, 0]
click at [1073, 289] on span "Edit" at bounding box center [1071, 290] width 17 height 15
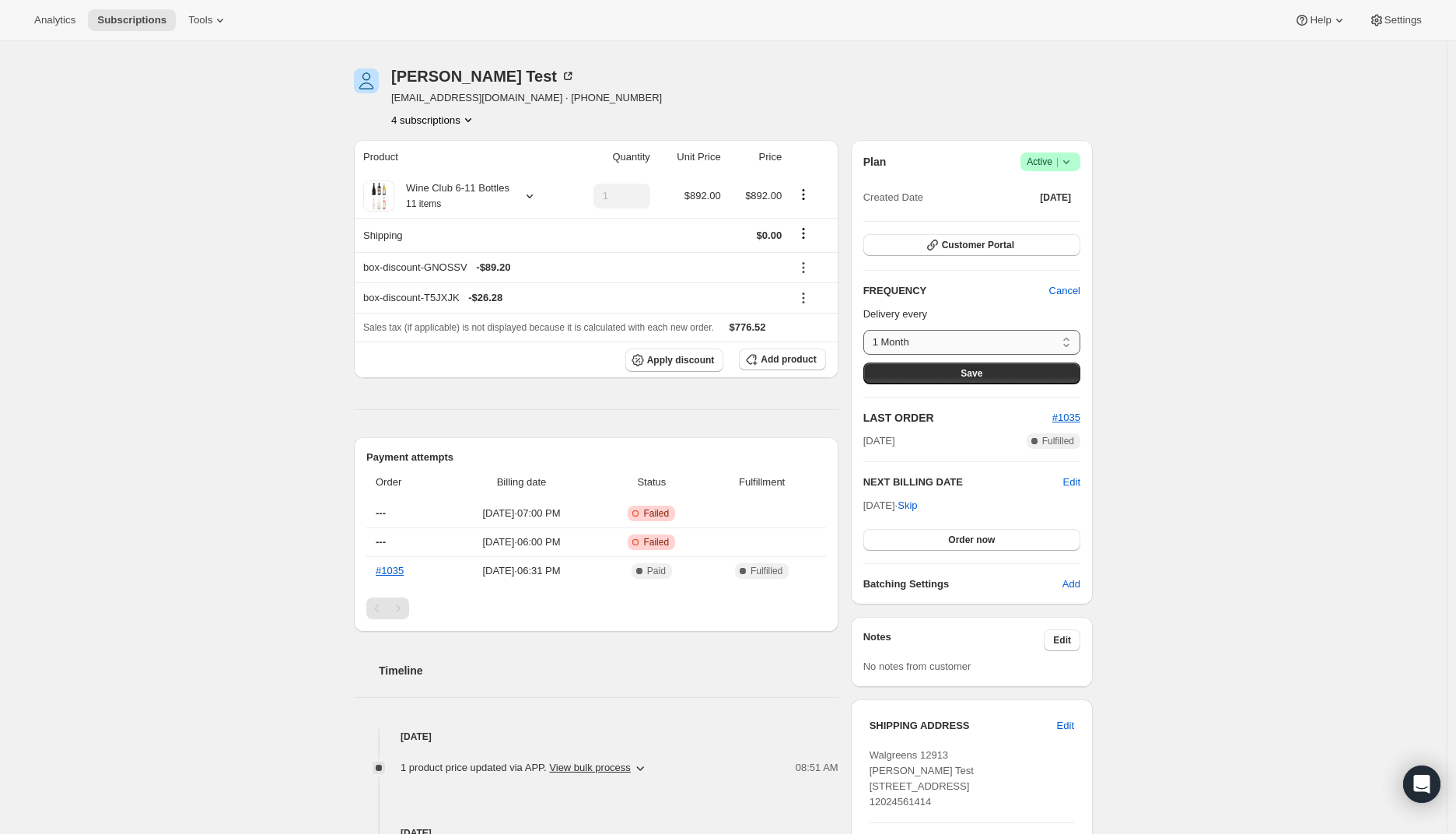
click at [955, 340] on select "1 Month 2 Months 3 Months Custom..." at bounding box center [972, 342] width 217 height 25
click at [867, 330] on select "1 Month 2 Months 3 Months Custom..." at bounding box center [972, 342] width 217 height 25
click at [953, 338] on select "1 Month 2 Months 3 Months Custom..." at bounding box center [972, 342] width 217 height 25
select select "custom"
click at [867, 330] on select "1 Month 2 Months 3 Months Custom..." at bounding box center [972, 342] width 217 height 25
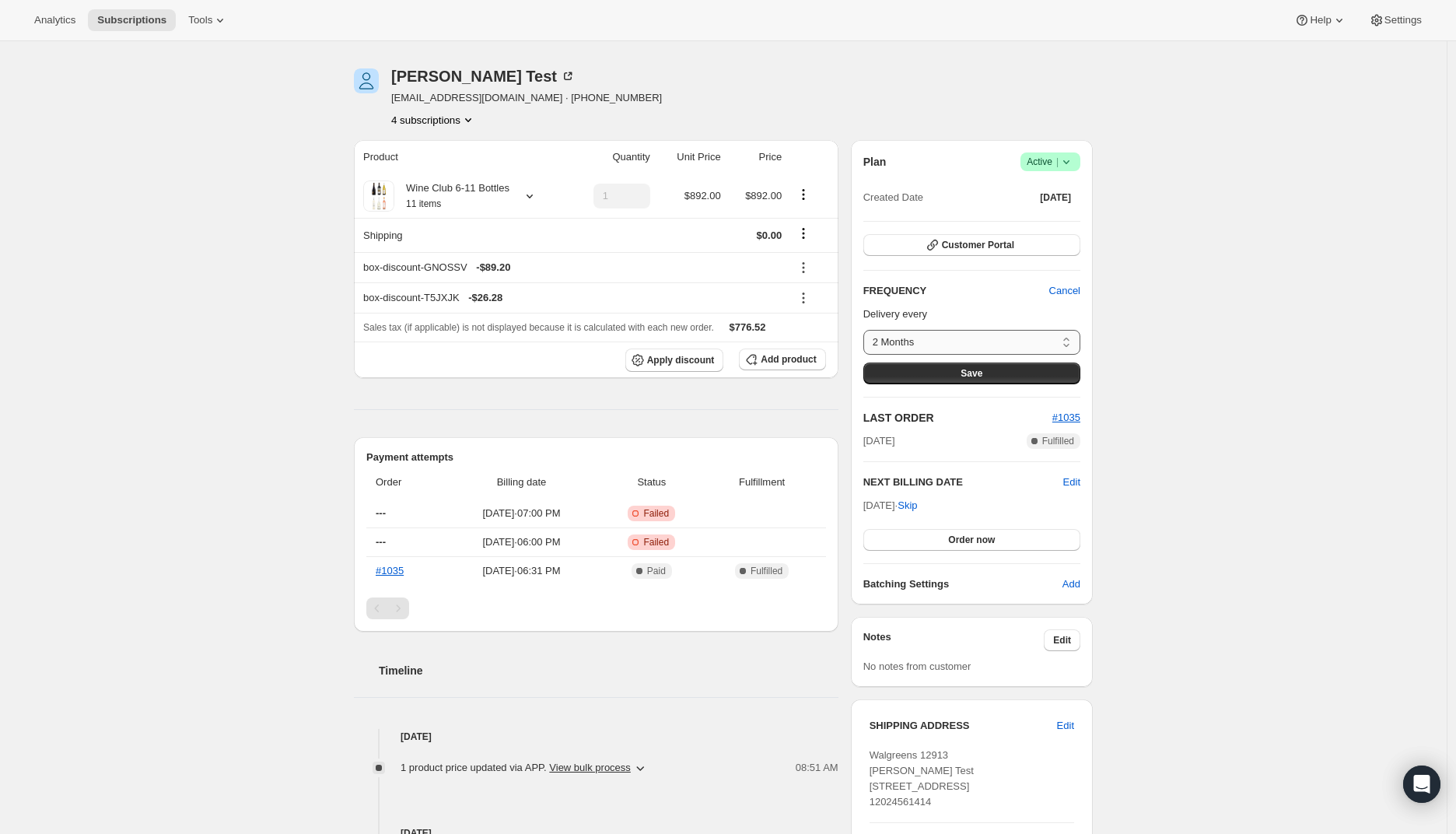
select select "MONTH"
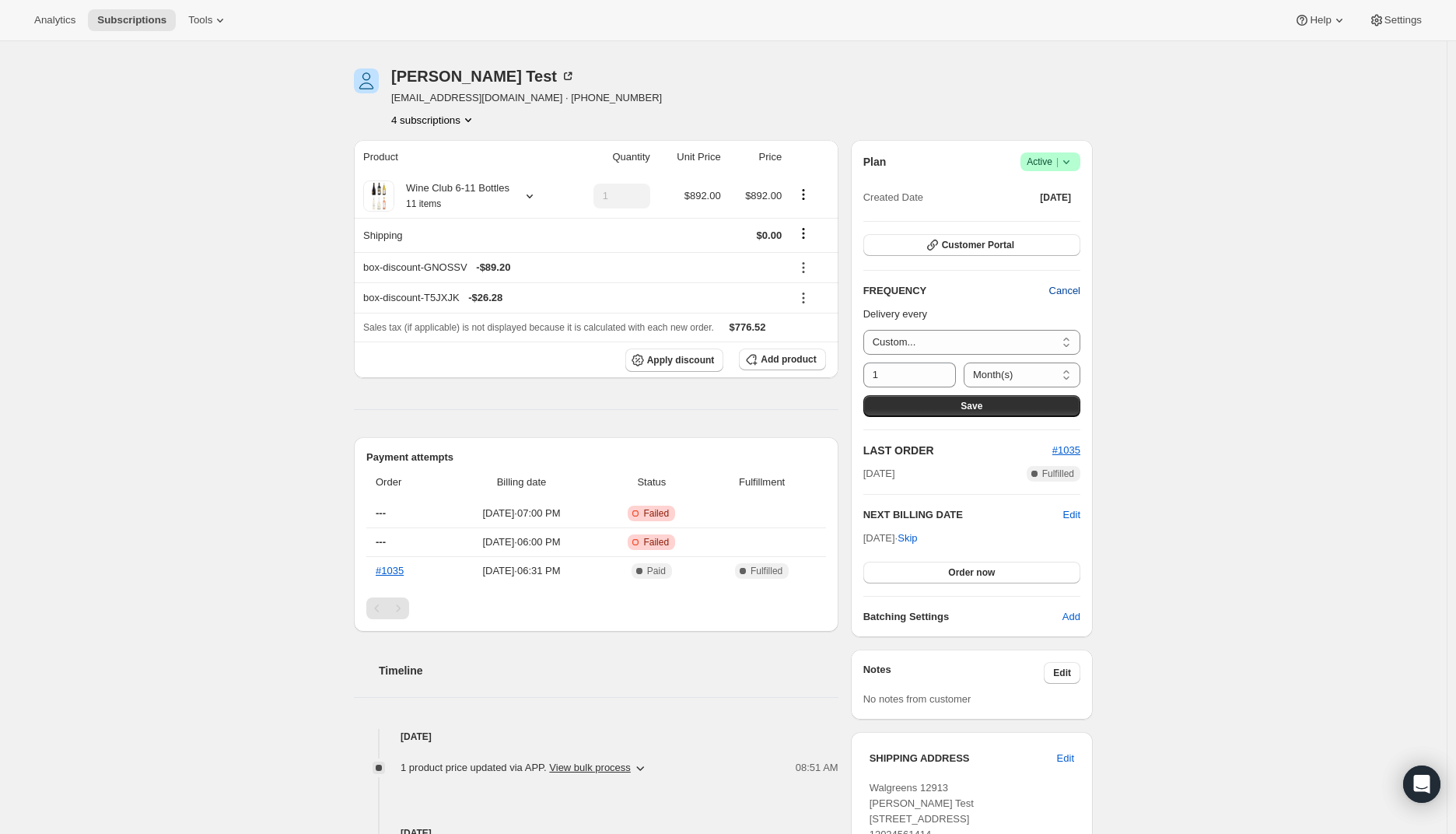
click at [1068, 288] on span "Cancel" at bounding box center [1064, 290] width 31 height 15
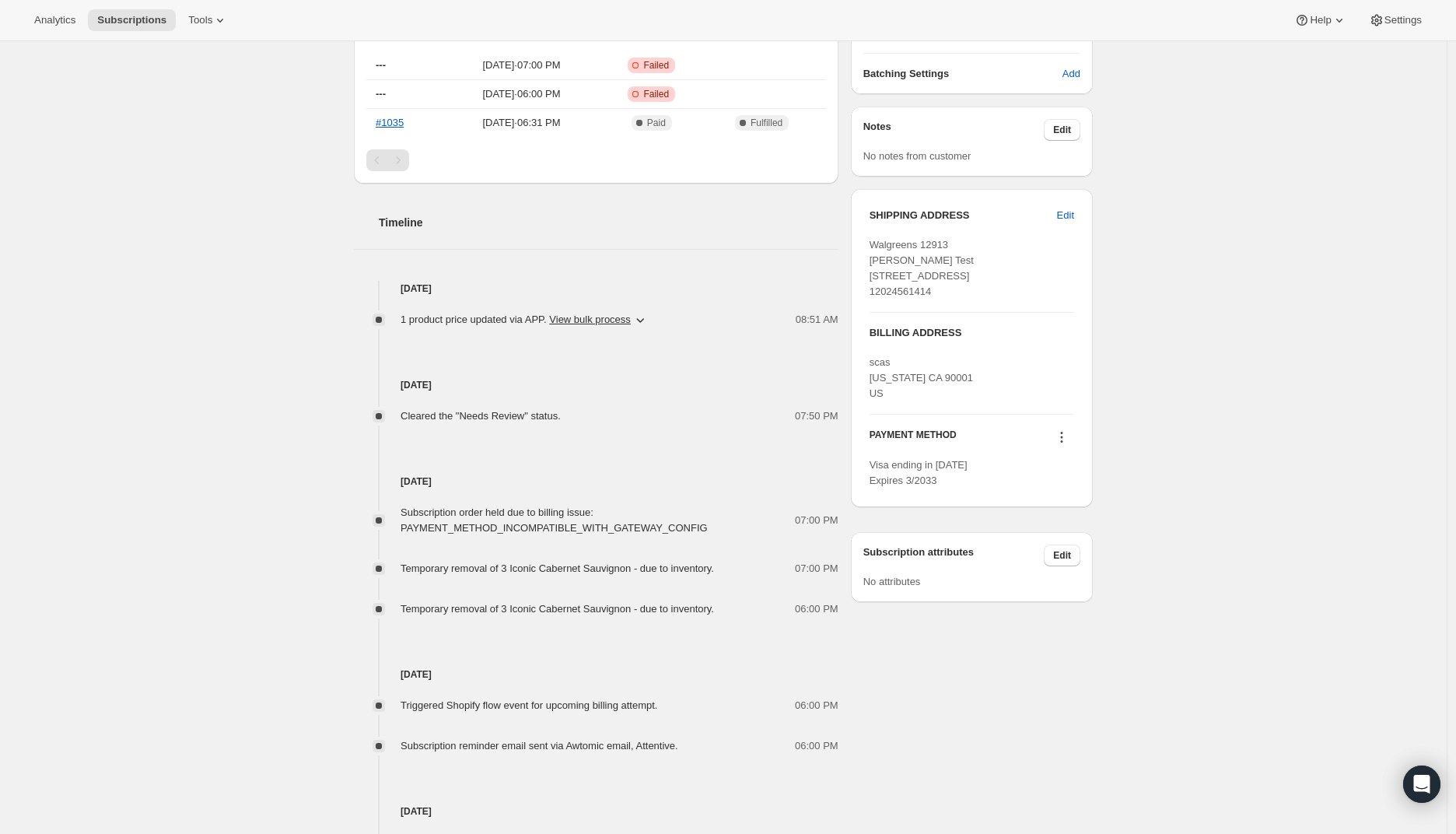
scroll to position [619, 0]
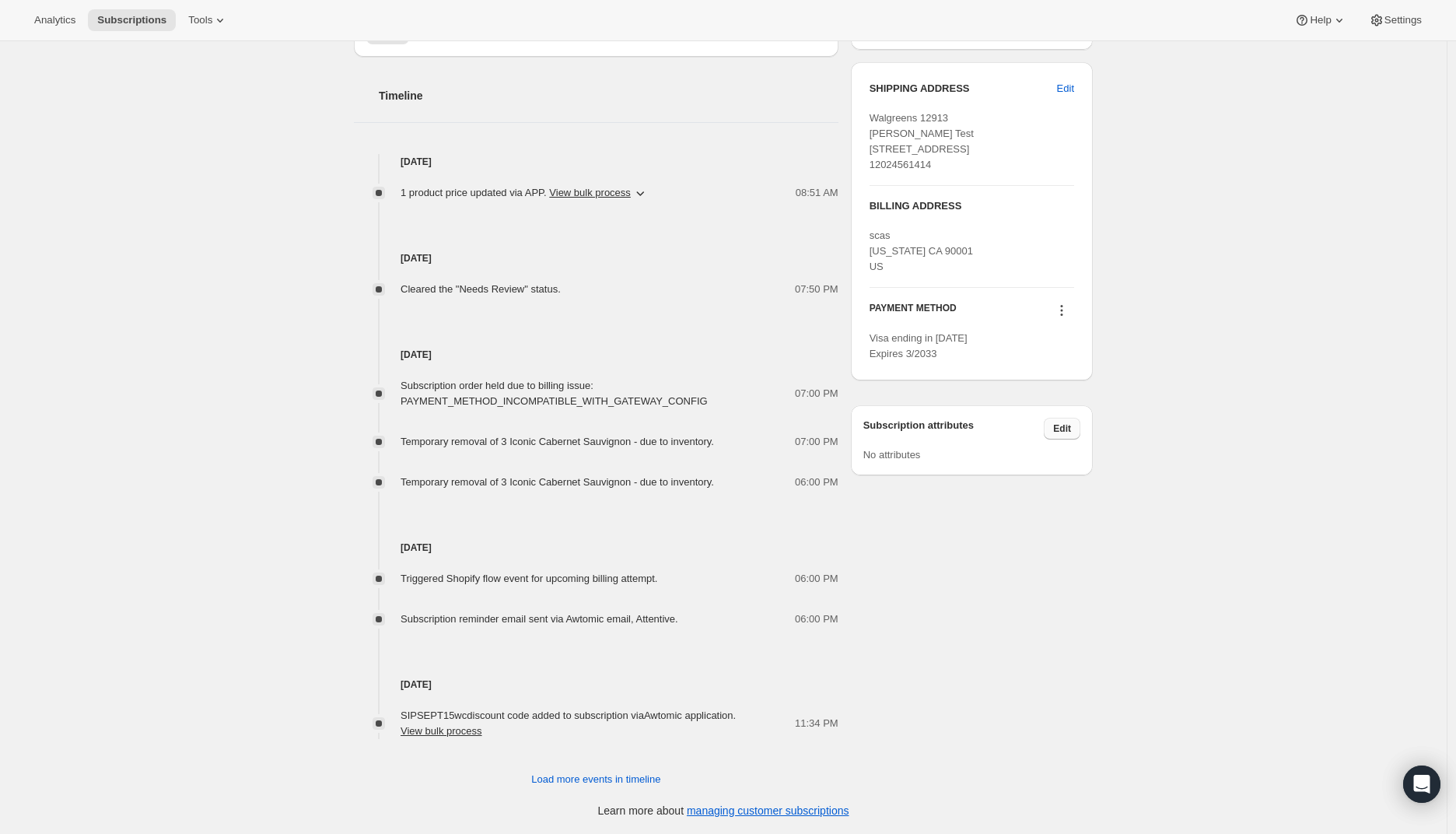
click at [1059, 435] on span "Edit" at bounding box center [1062, 428] width 18 height 12
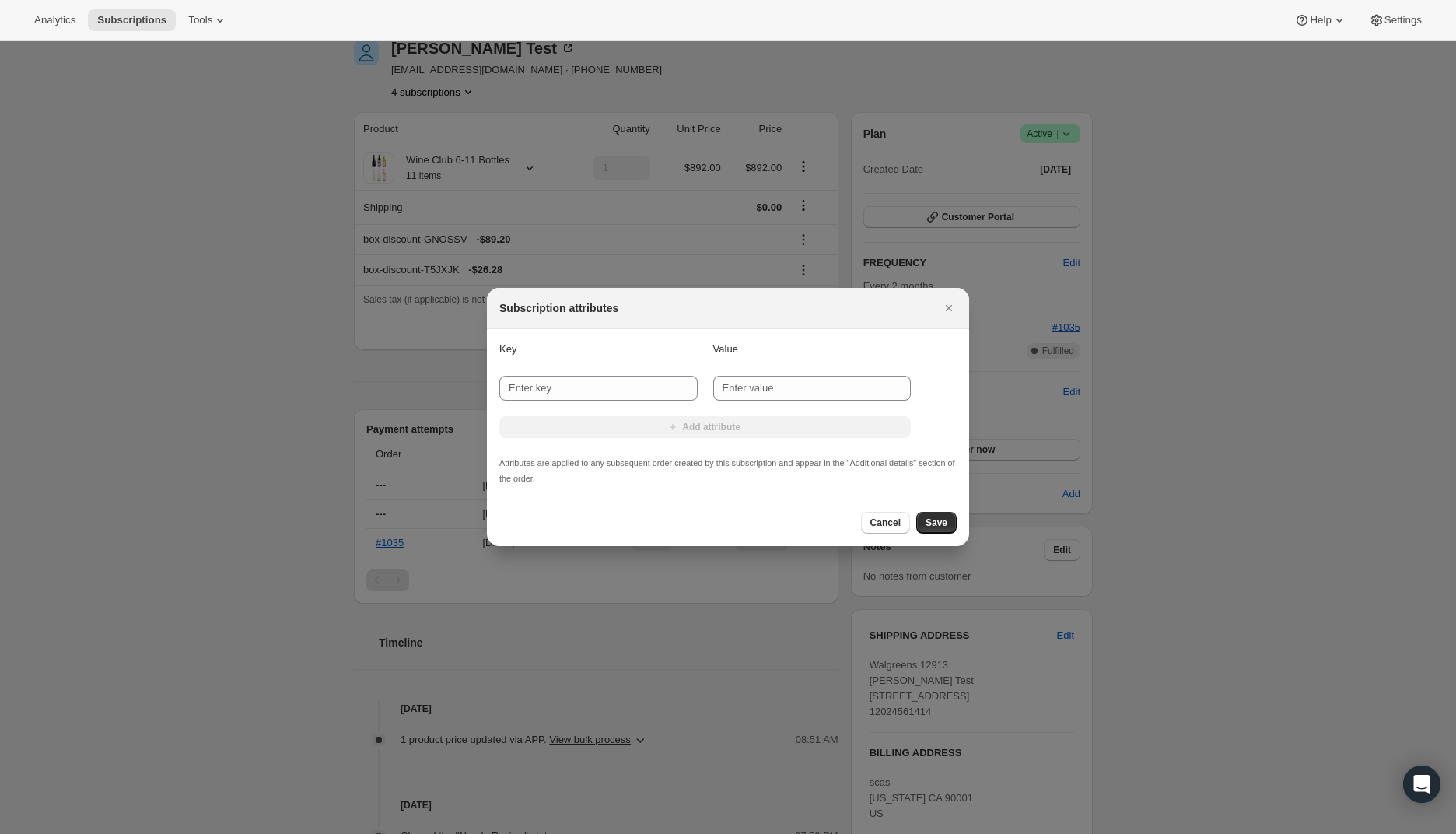
scroll to position [0, 0]
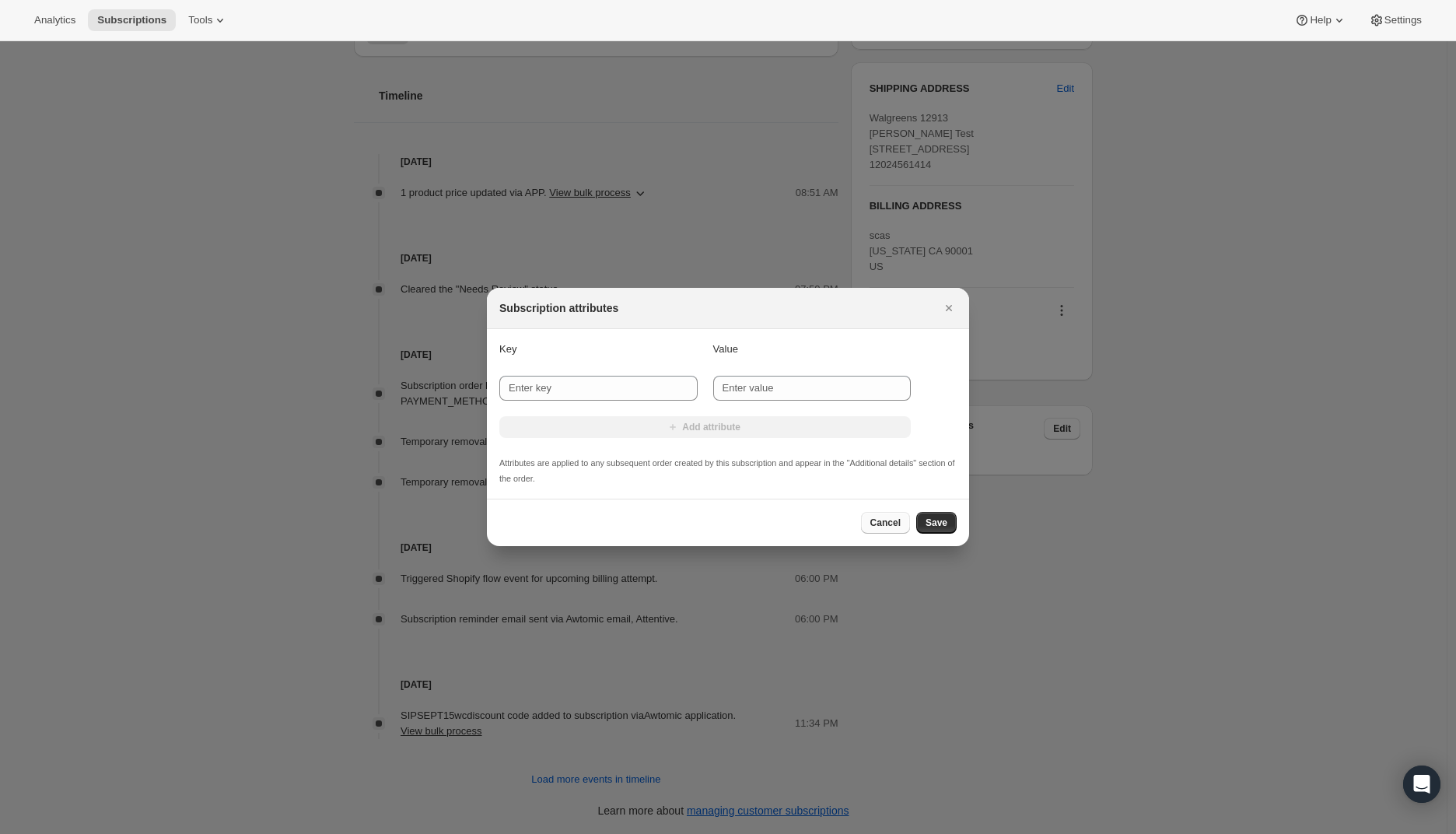
click at [883, 518] on span "Cancel" at bounding box center [886, 522] width 31 height 12
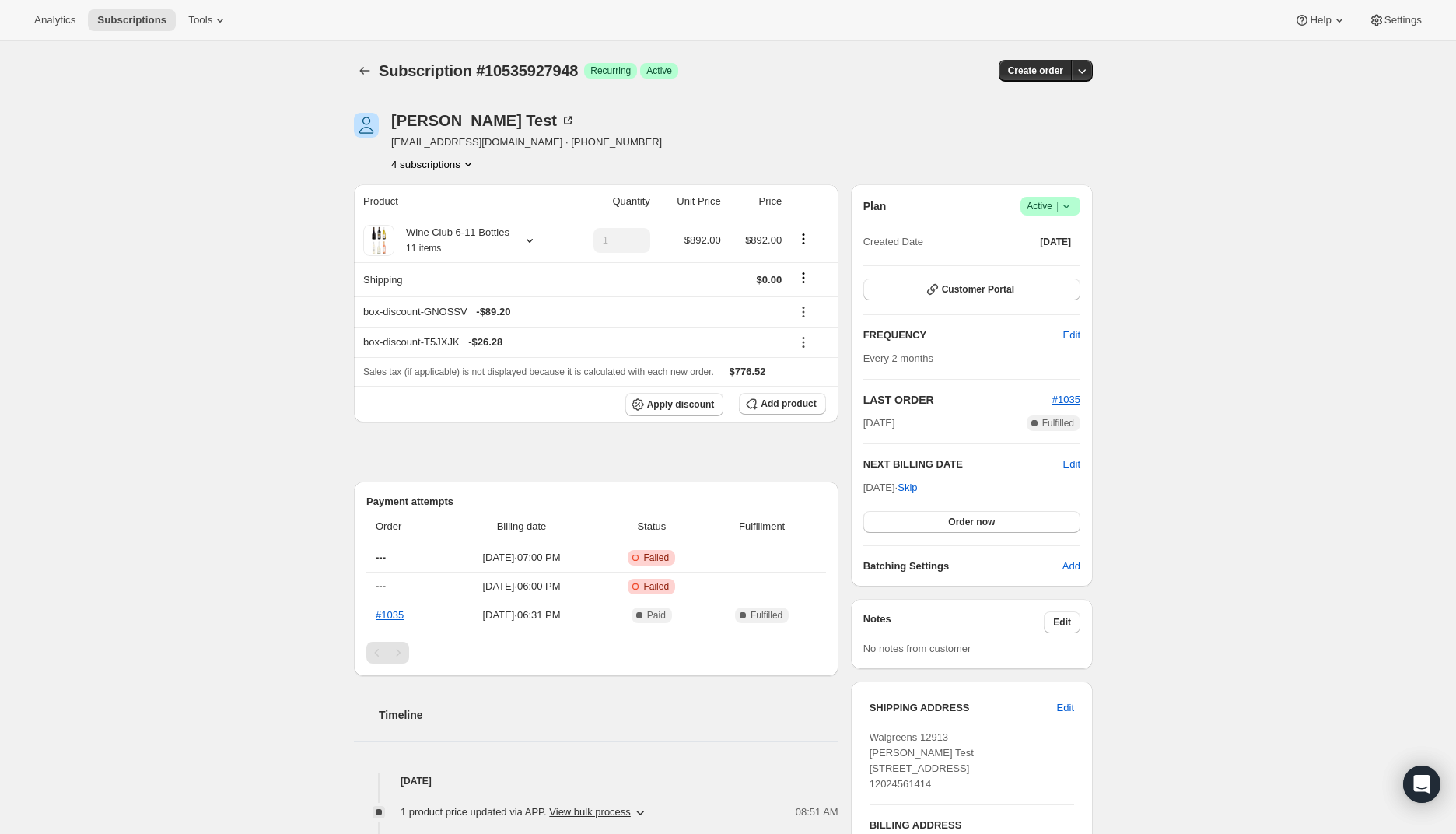
click at [1168, 336] on div "Subscription #10535927948. This page is ready Subscription #10535927948 Success…" at bounding box center [723, 747] width 1446 height 1412
click at [209, 18] on span "Tools" at bounding box center [200, 19] width 24 height 12
click at [198, 48] on span "Subscription Plans" at bounding box center [193, 52] width 84 height 12
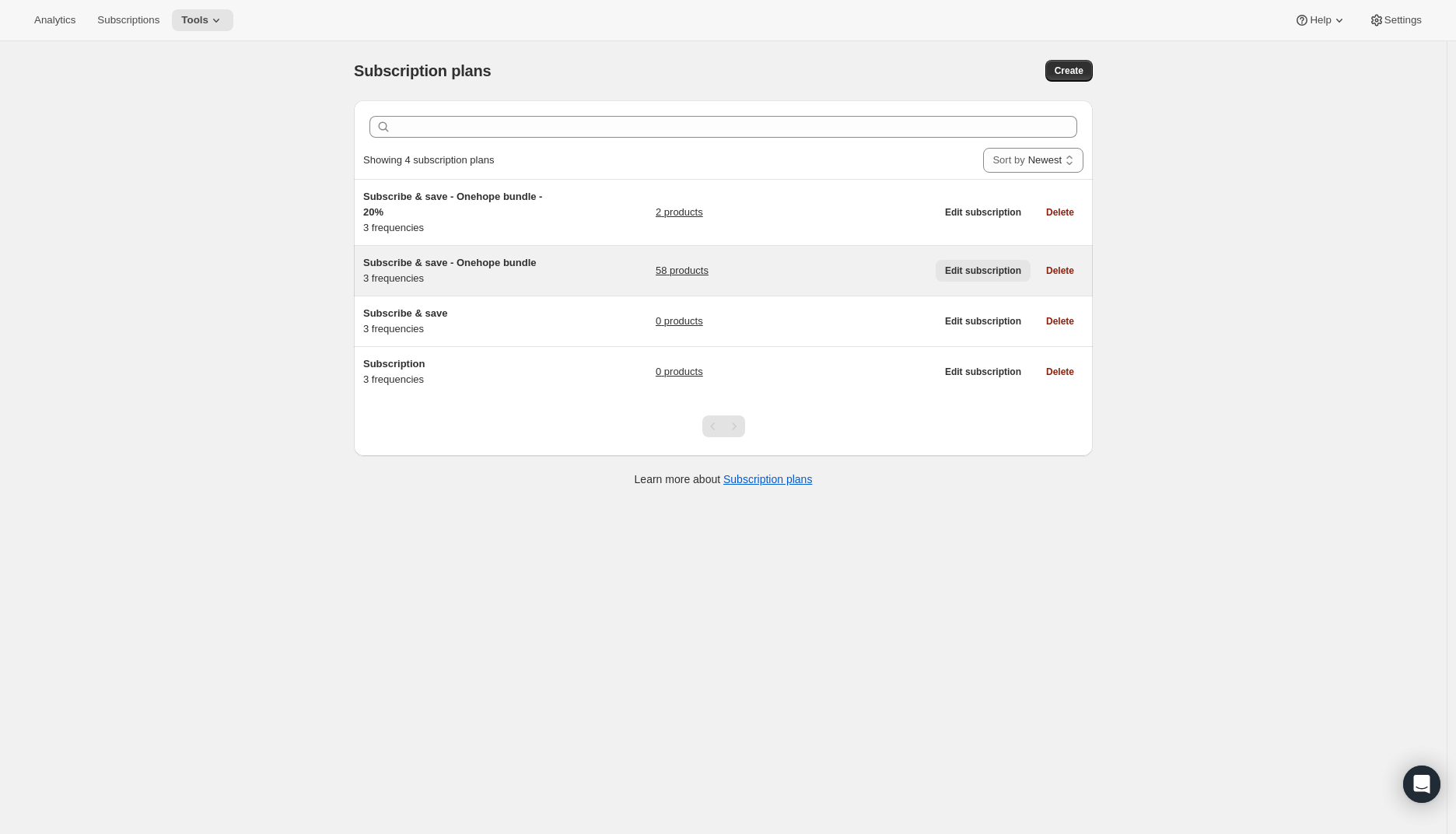
click at [994, 273] on span "Edit subscription" at bounding box center [983, 270] width 76 height 12
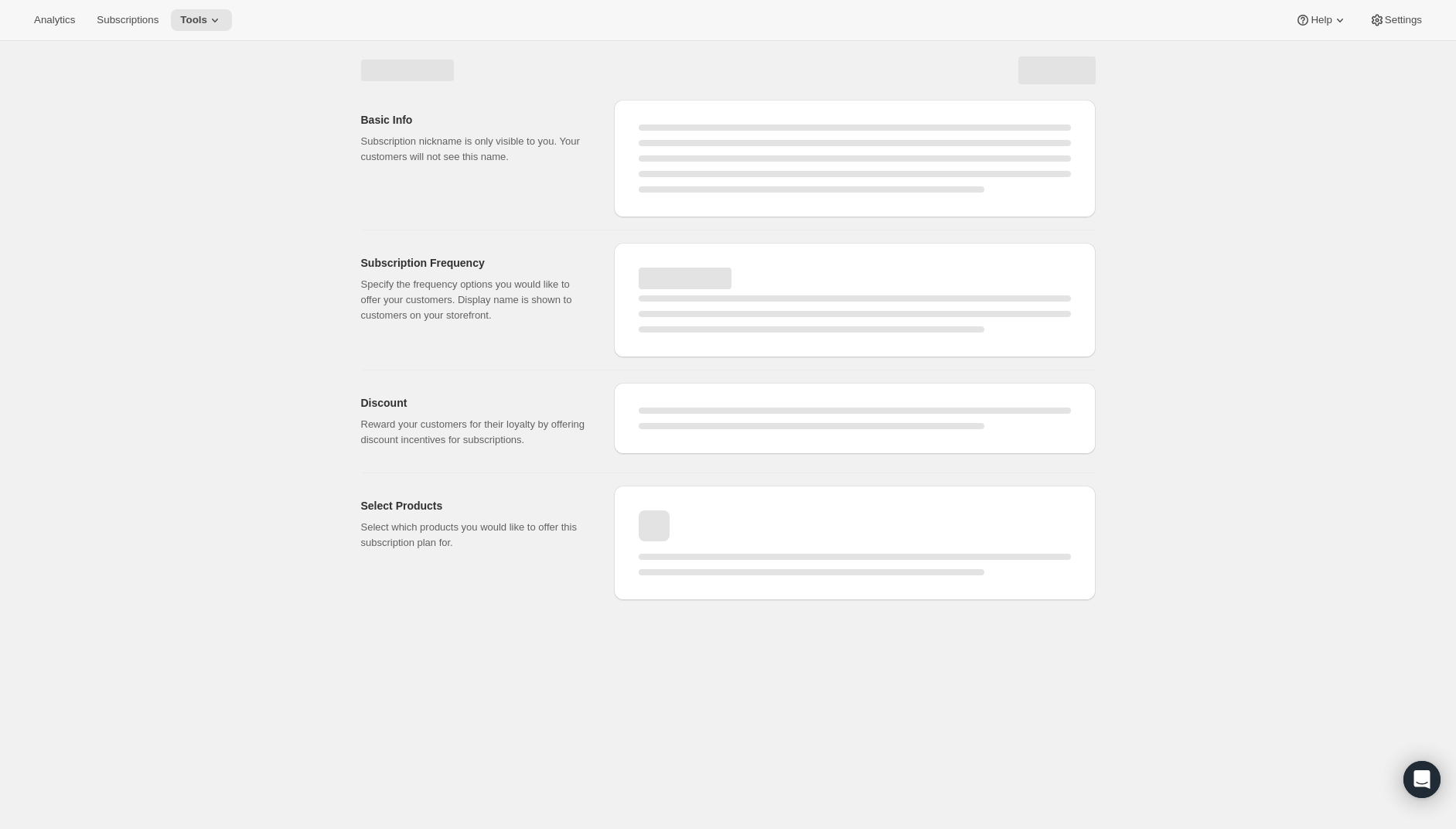
select select "WEEK"
select select "MONTH"
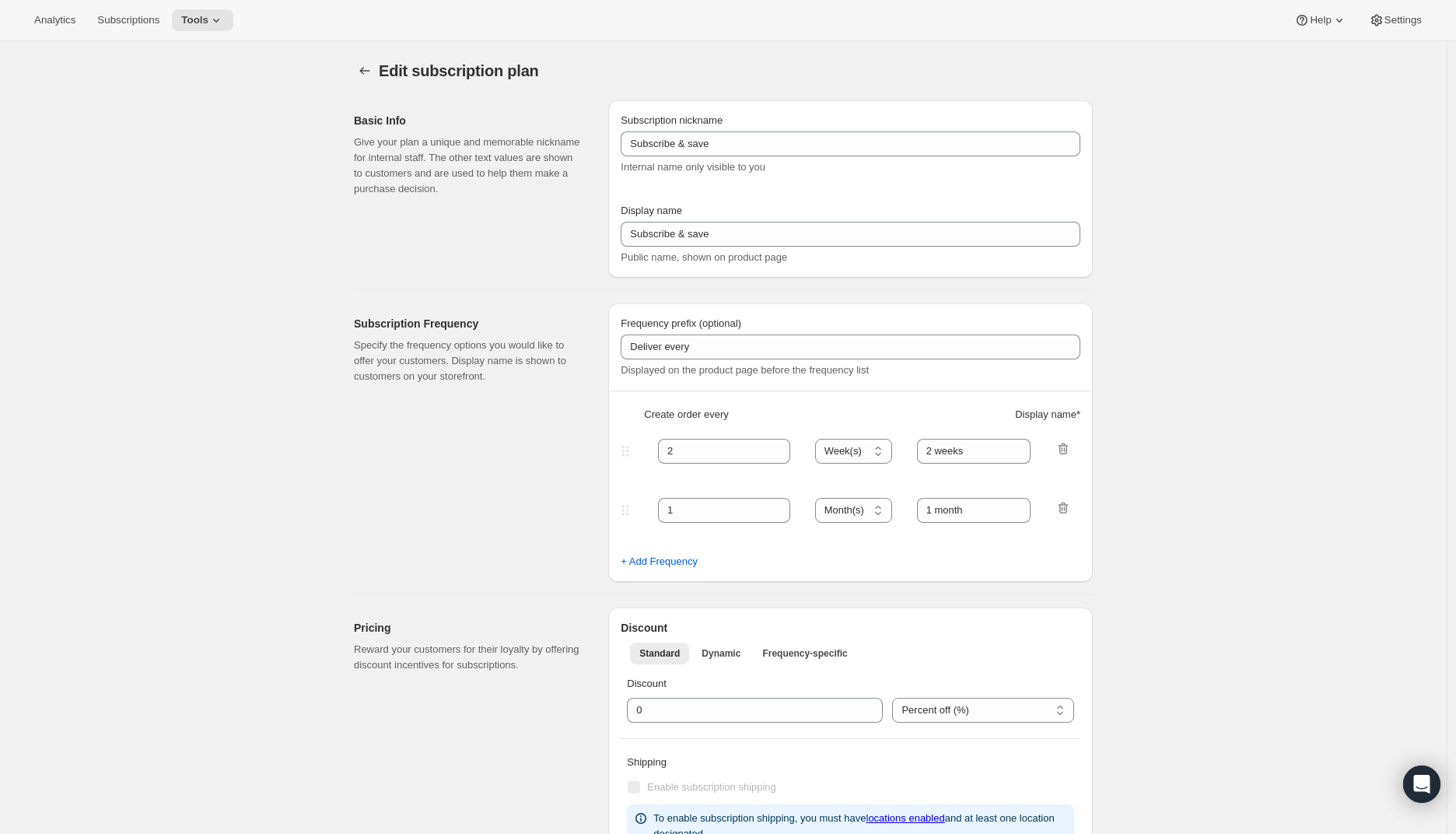
checkbox input "true"
type input "Subscribe & save - Onehope bundle"
type input "1"
select select "MONTH"
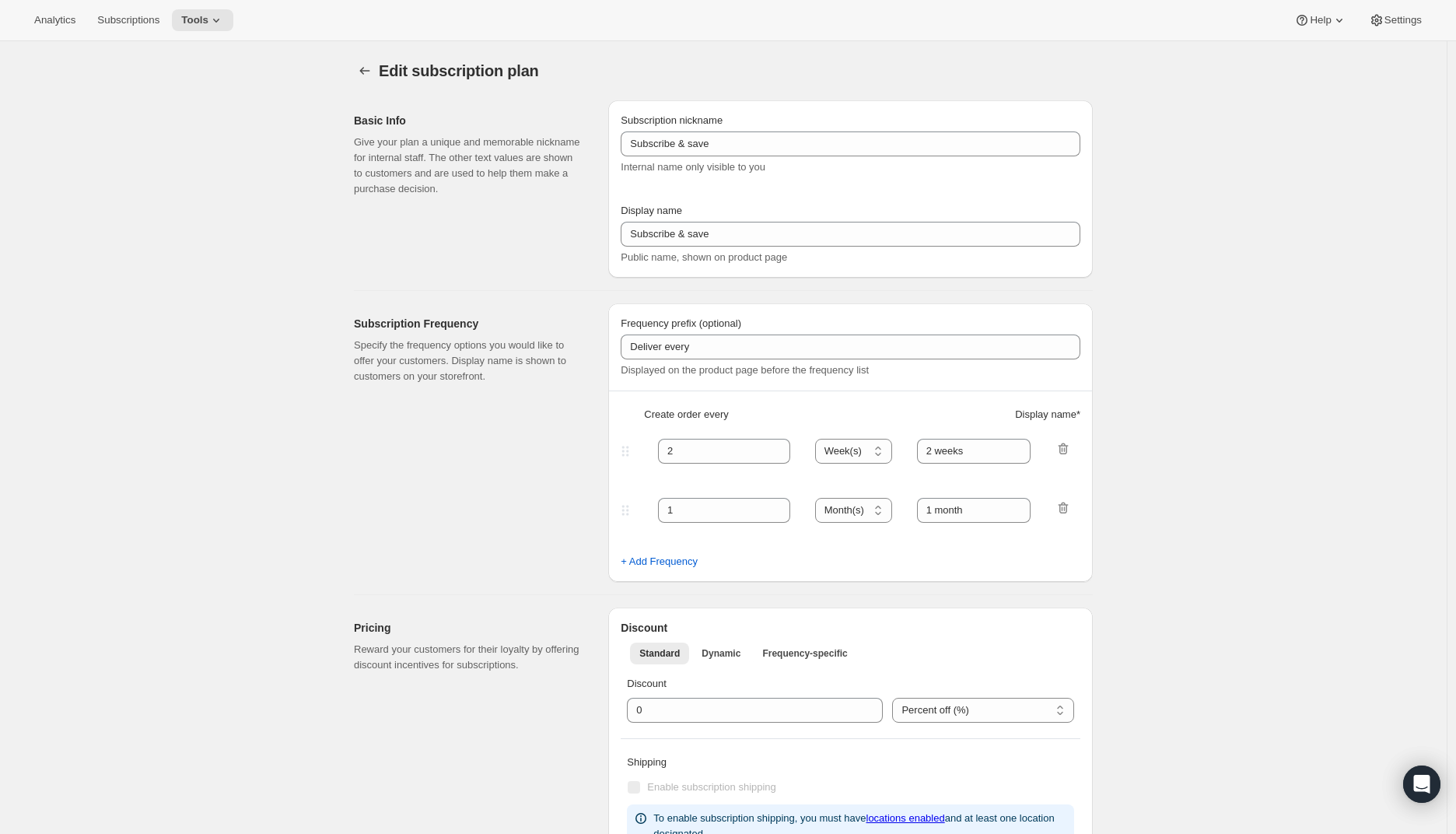
type input "1 Month"
type input "2"
type input "2 Months"
select select "MONTH"
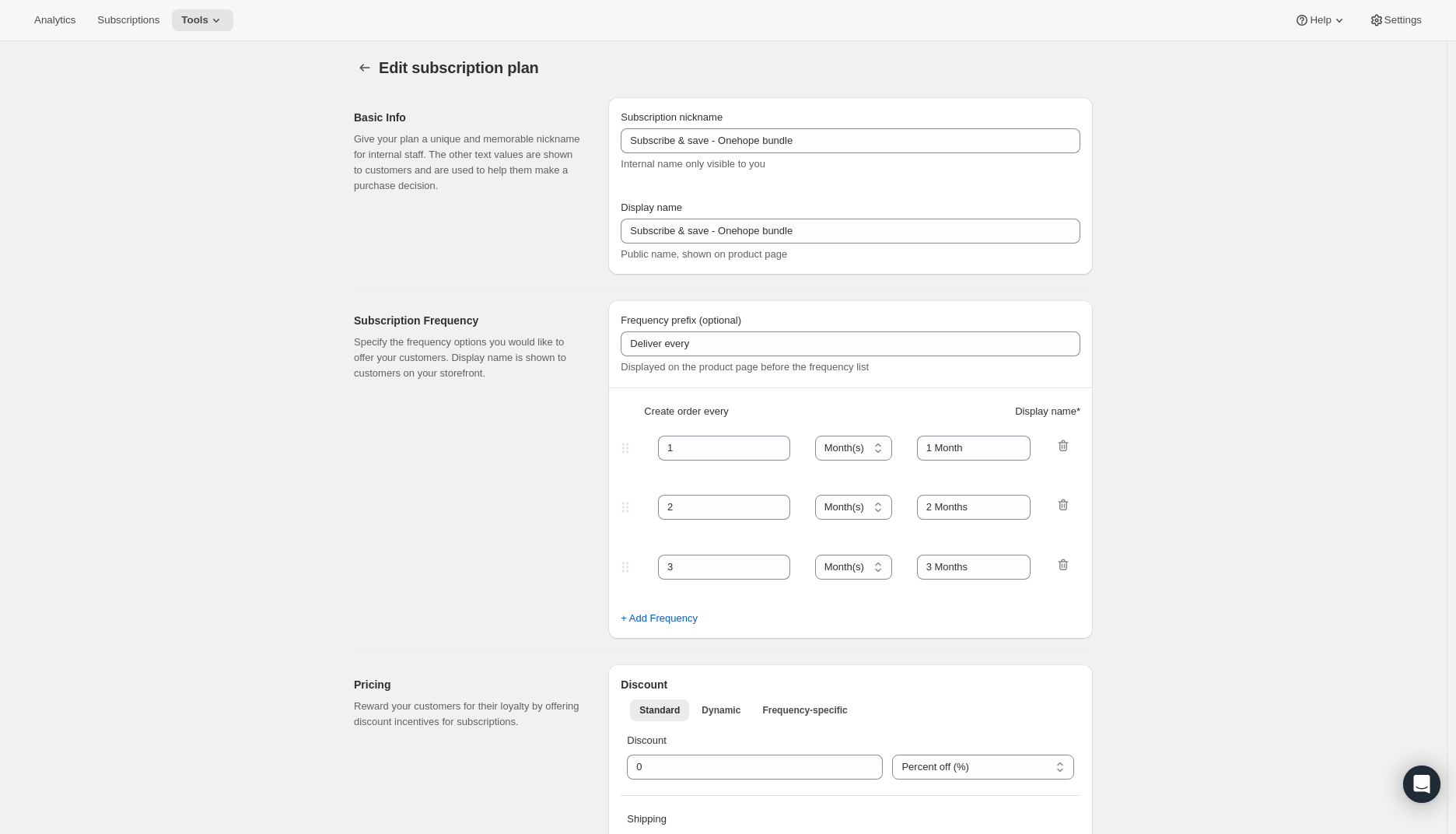
scroll to position [397, 0]
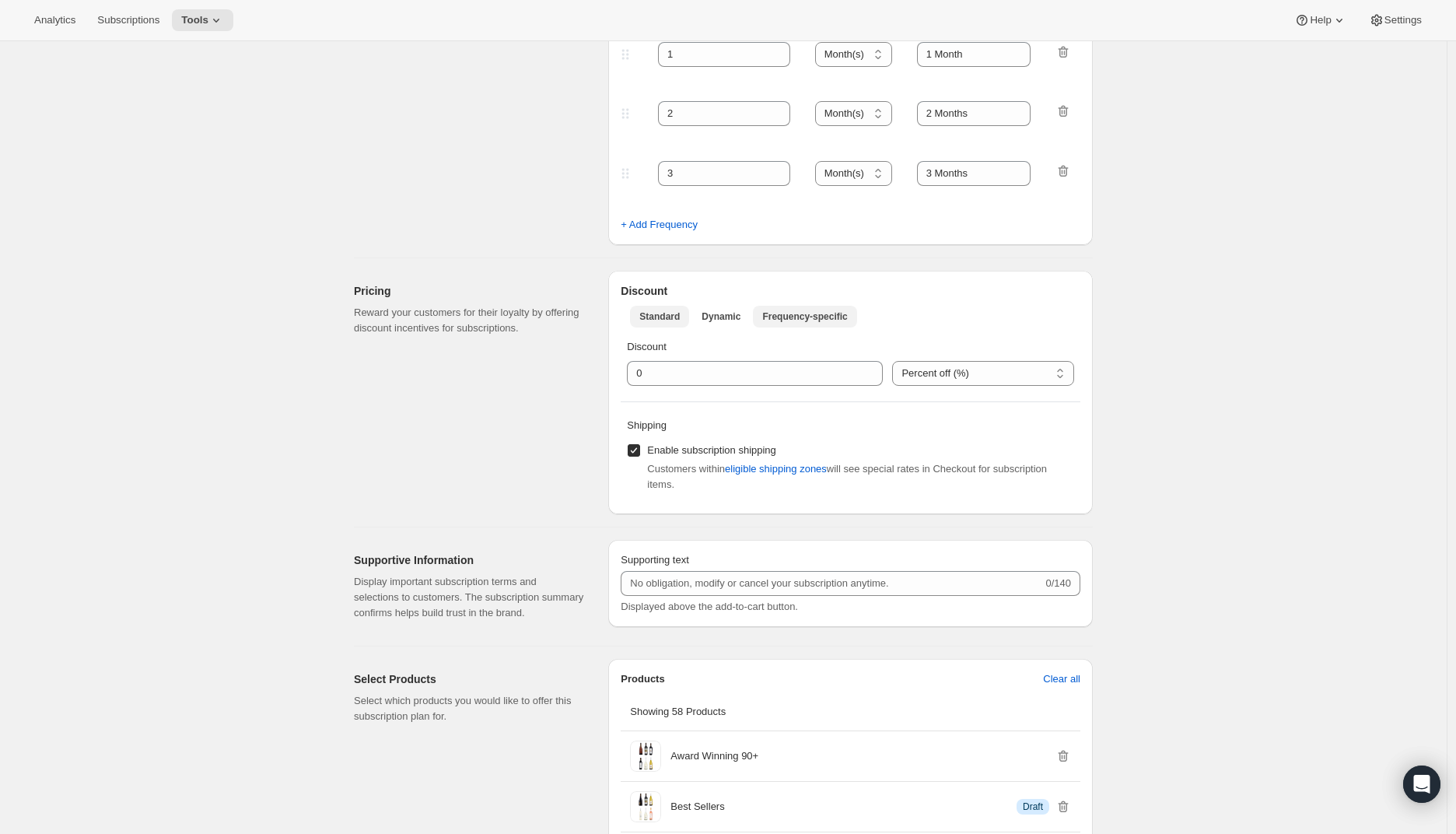
click at [826, 323] on button "Frequency-specific" at bounding box center [804, 317] width 104 height 22
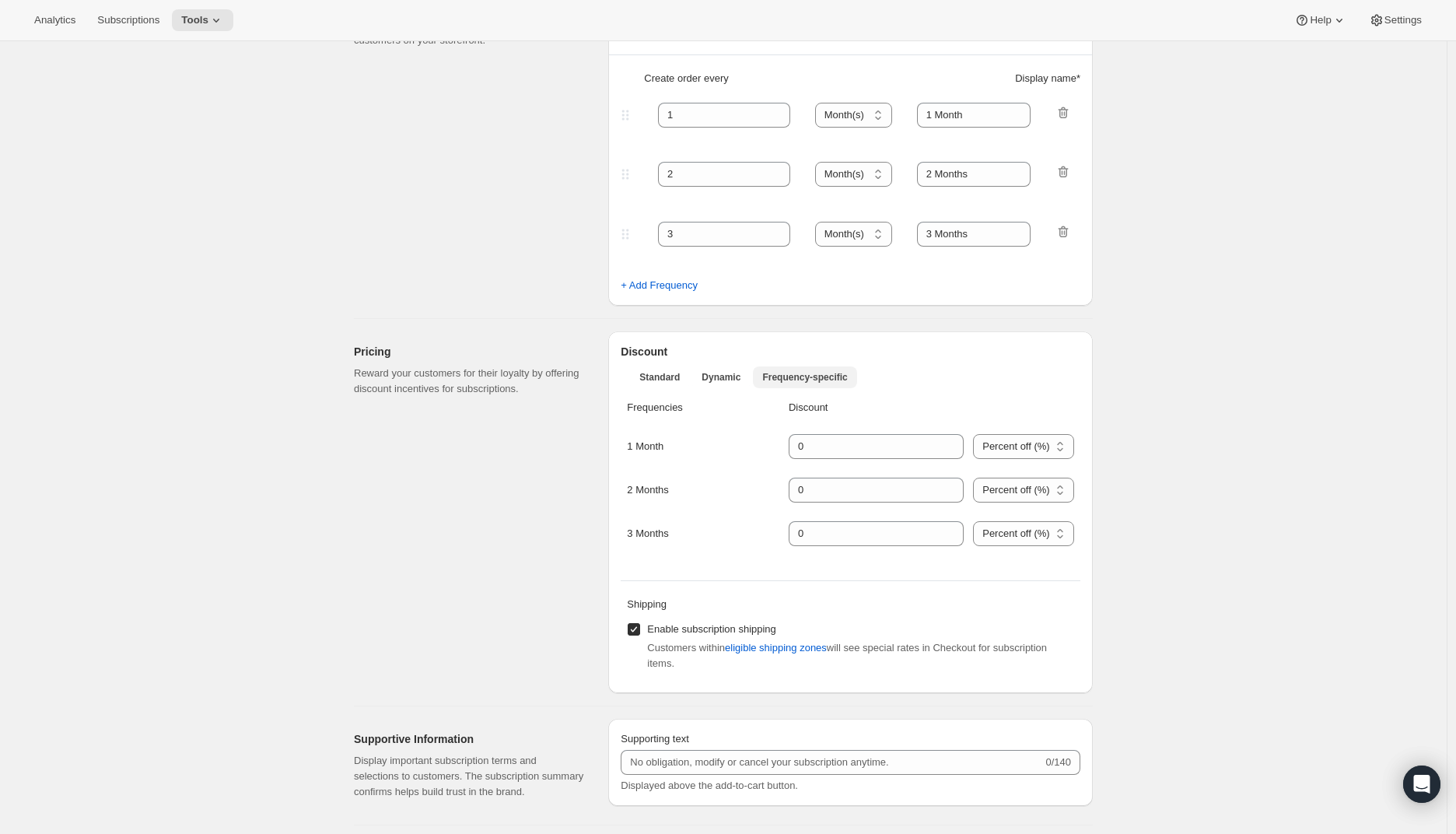
scroll to position [302, 0]
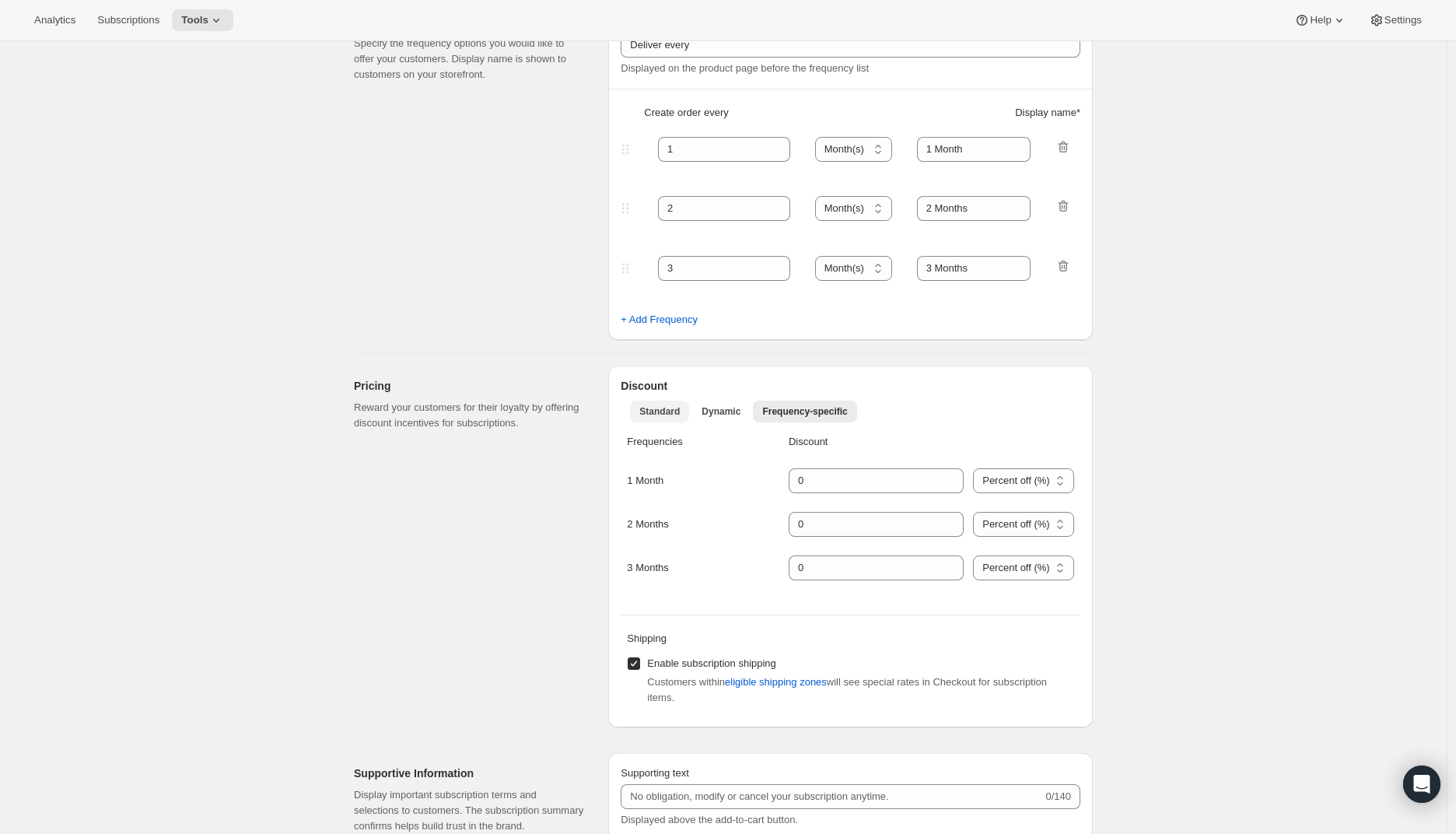
click at [675, 418] on button "Standard" at bounding box center [659, 411] width 59 height 22
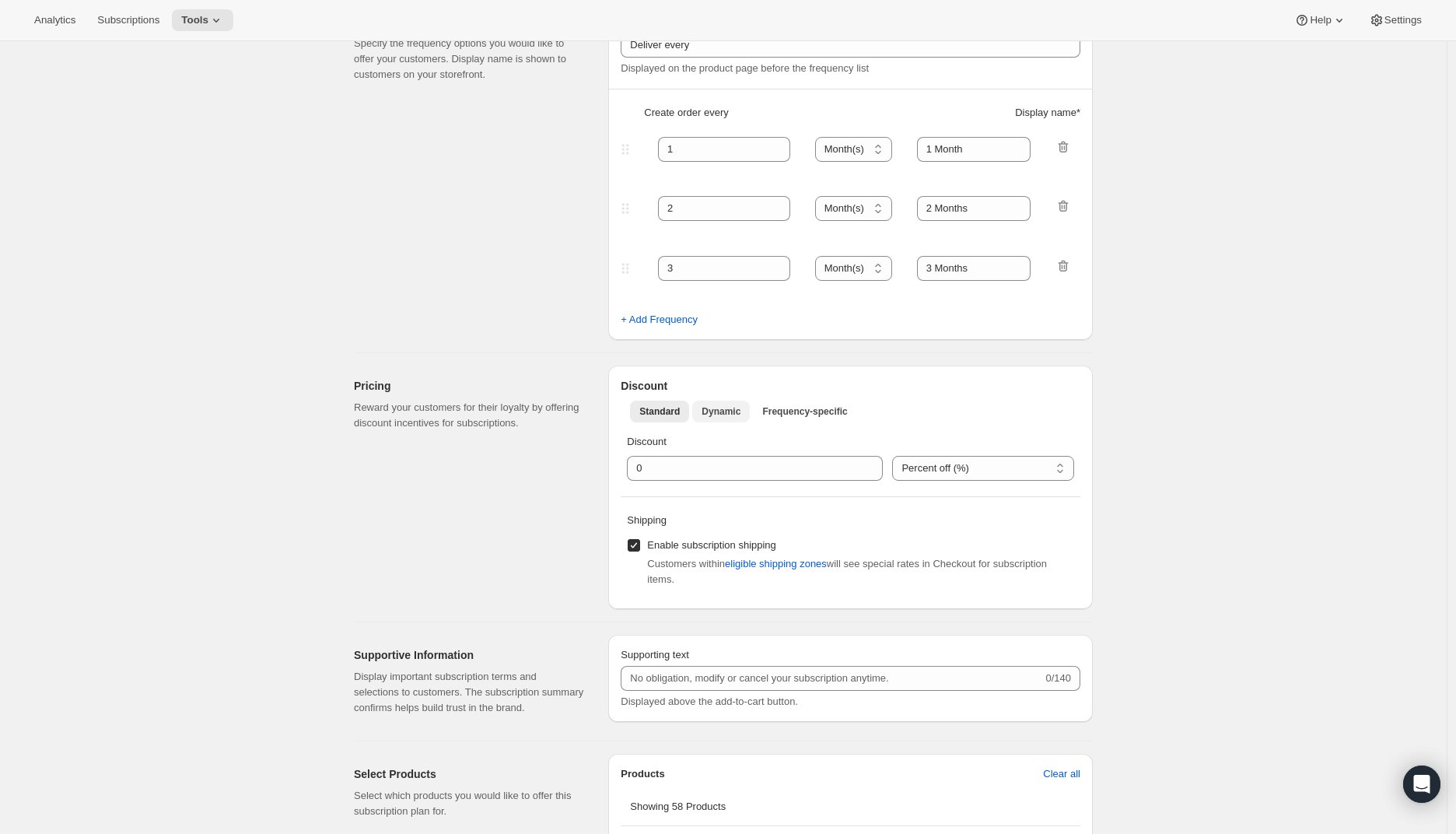
click at [722, 410] on span "Dynamic" at bounding box center [720, 411] width 39 height 12
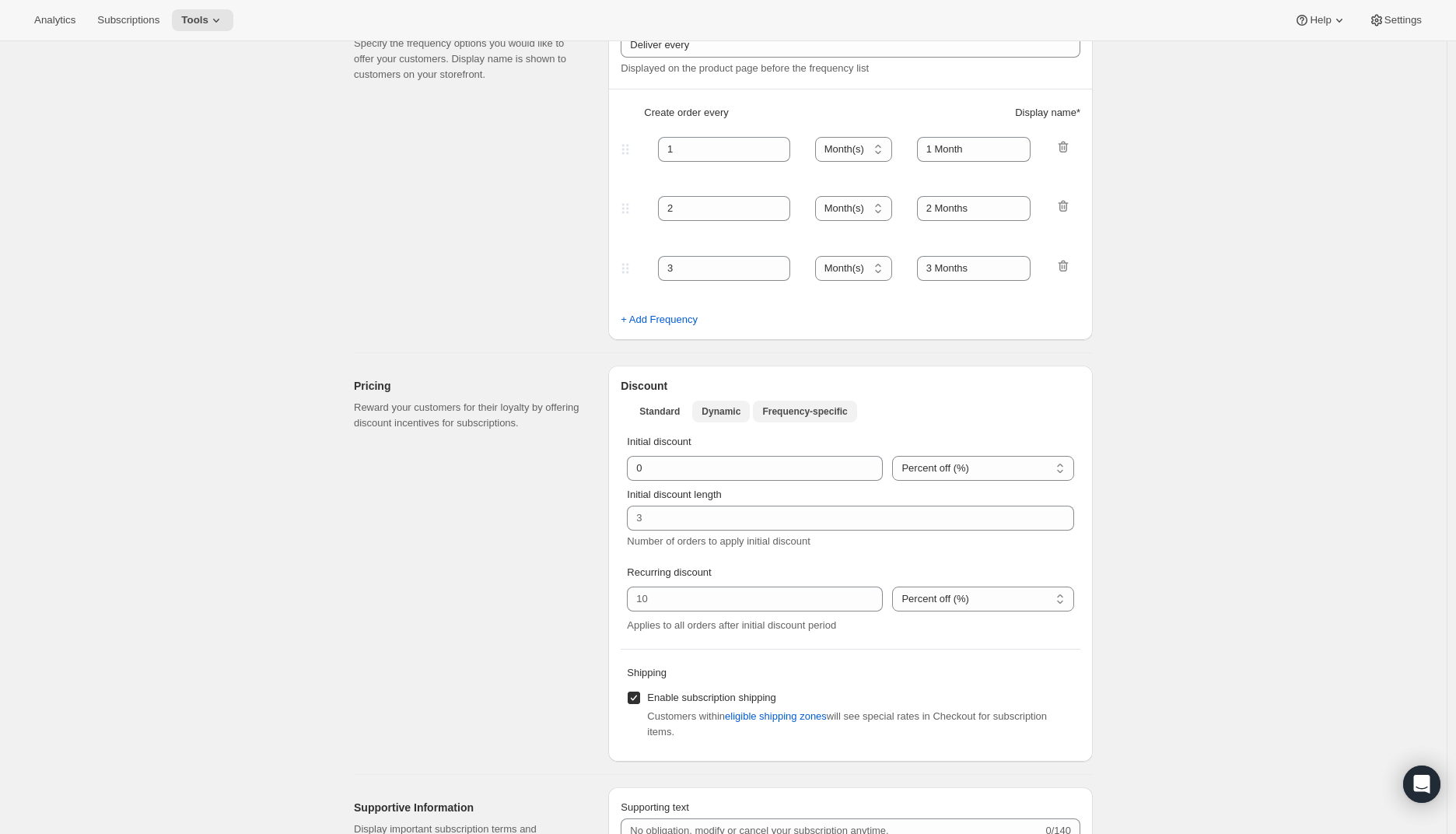
click at [796, 408] on span "Frequency-specific" at bounding box center [805, 411] width 85 height 12
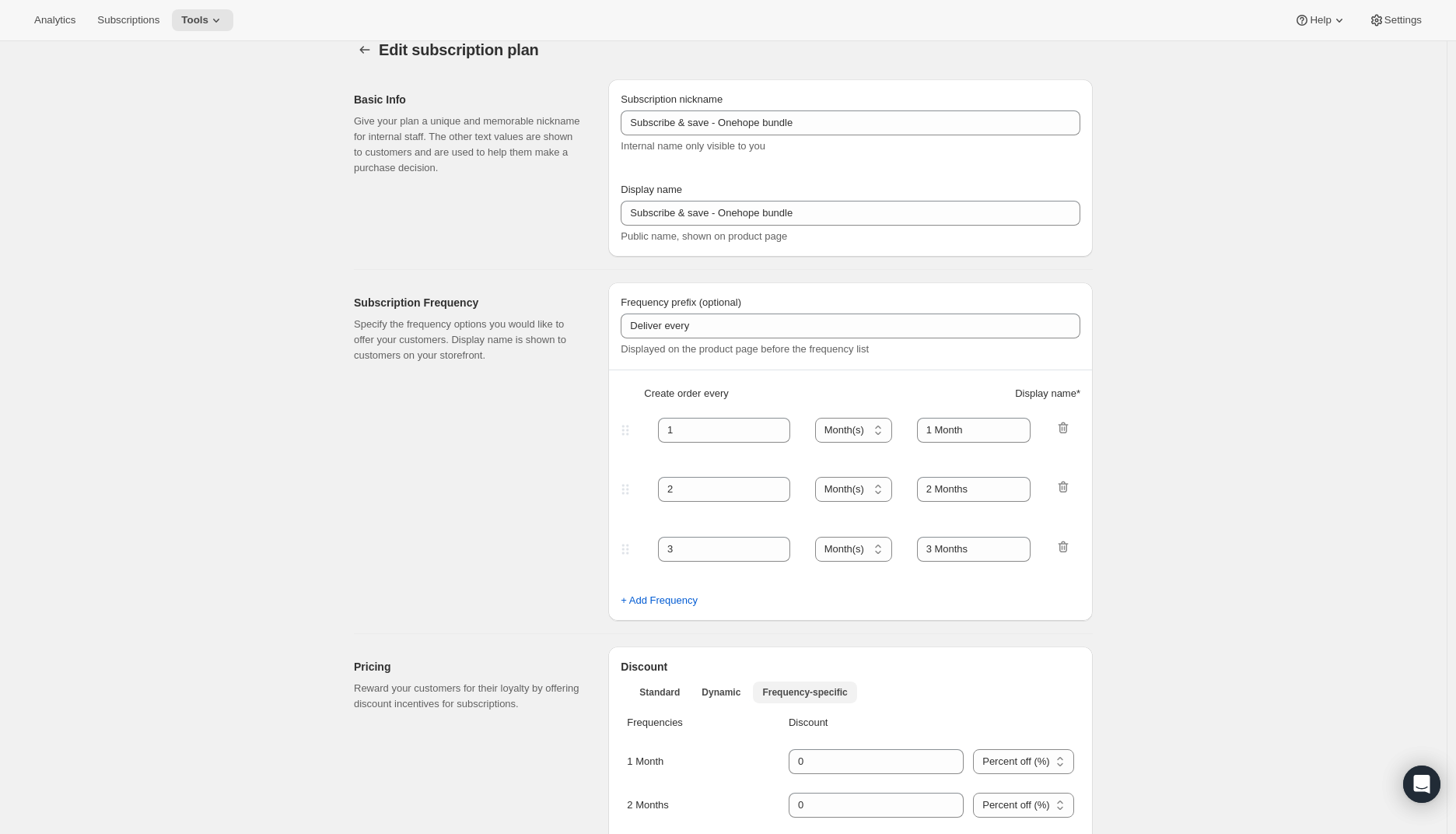
scroll to position [0, 0]
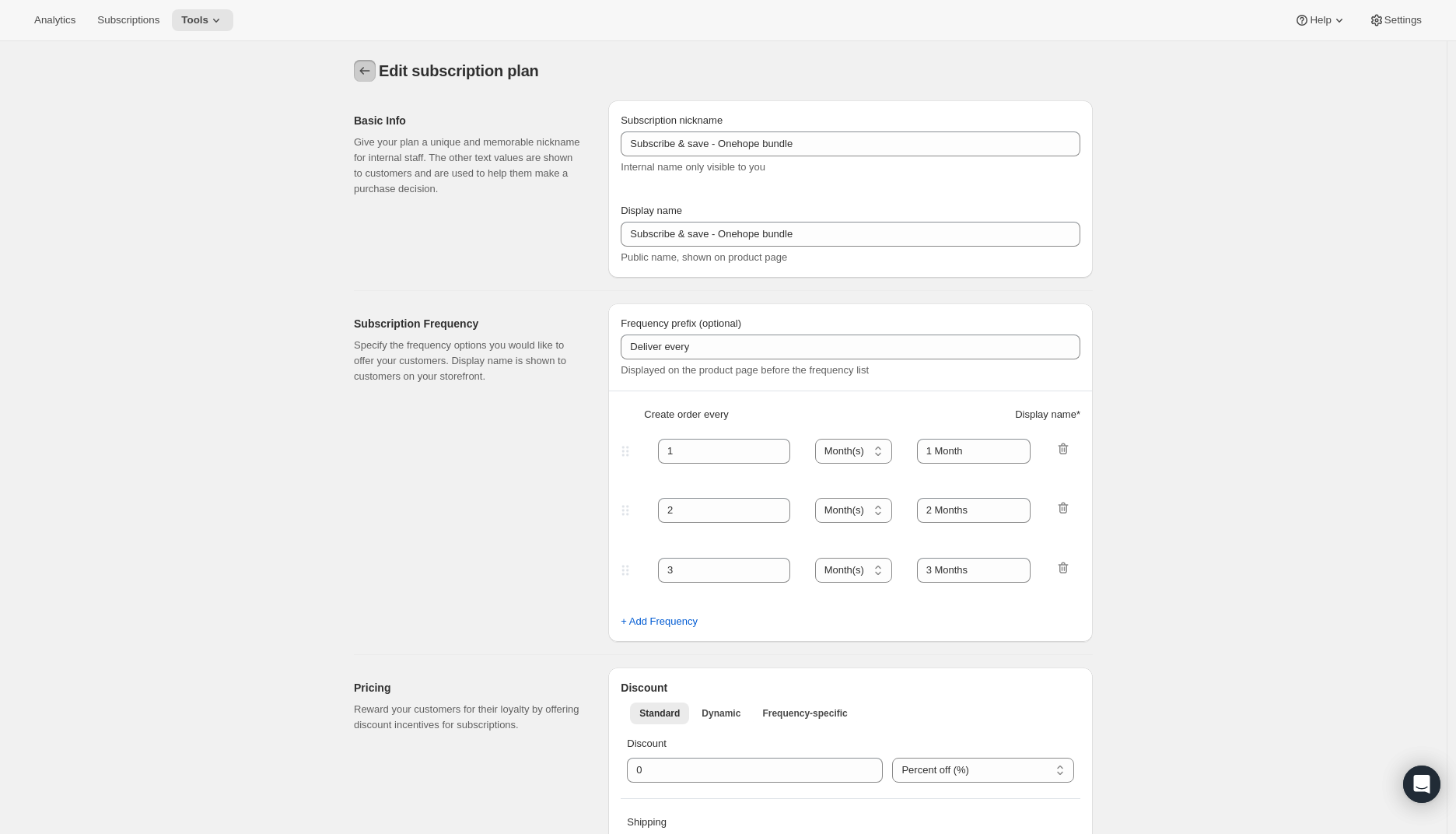
click at [373, 73] on icon "Subscription plans" at bounding box center [364, 70] width 15 height 15
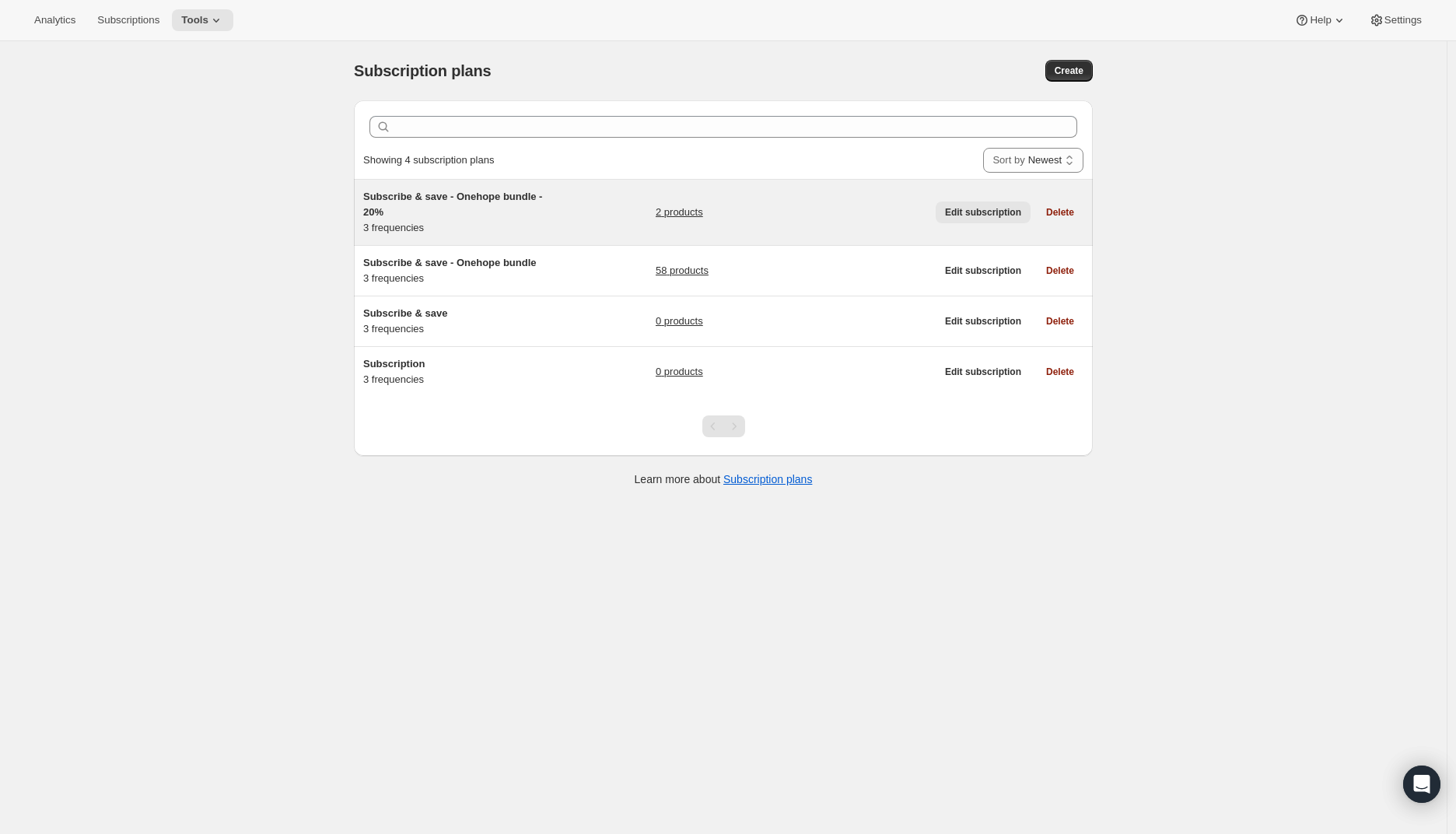
click at [981, 215] on span "Edit subscription" at bounding box center [983, 212] width 76 height 12
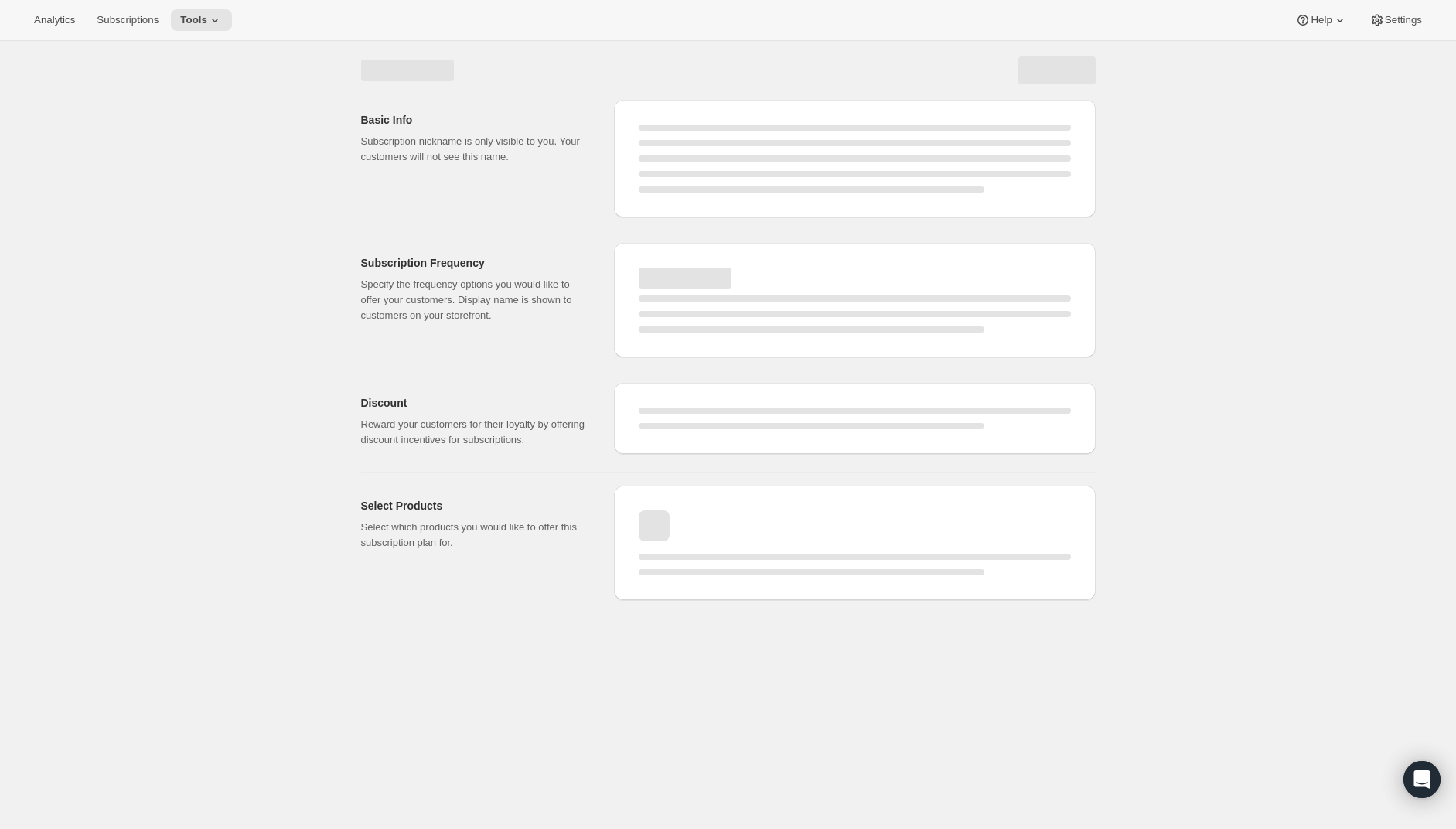
select select "WEEK"
select select "MONTH"
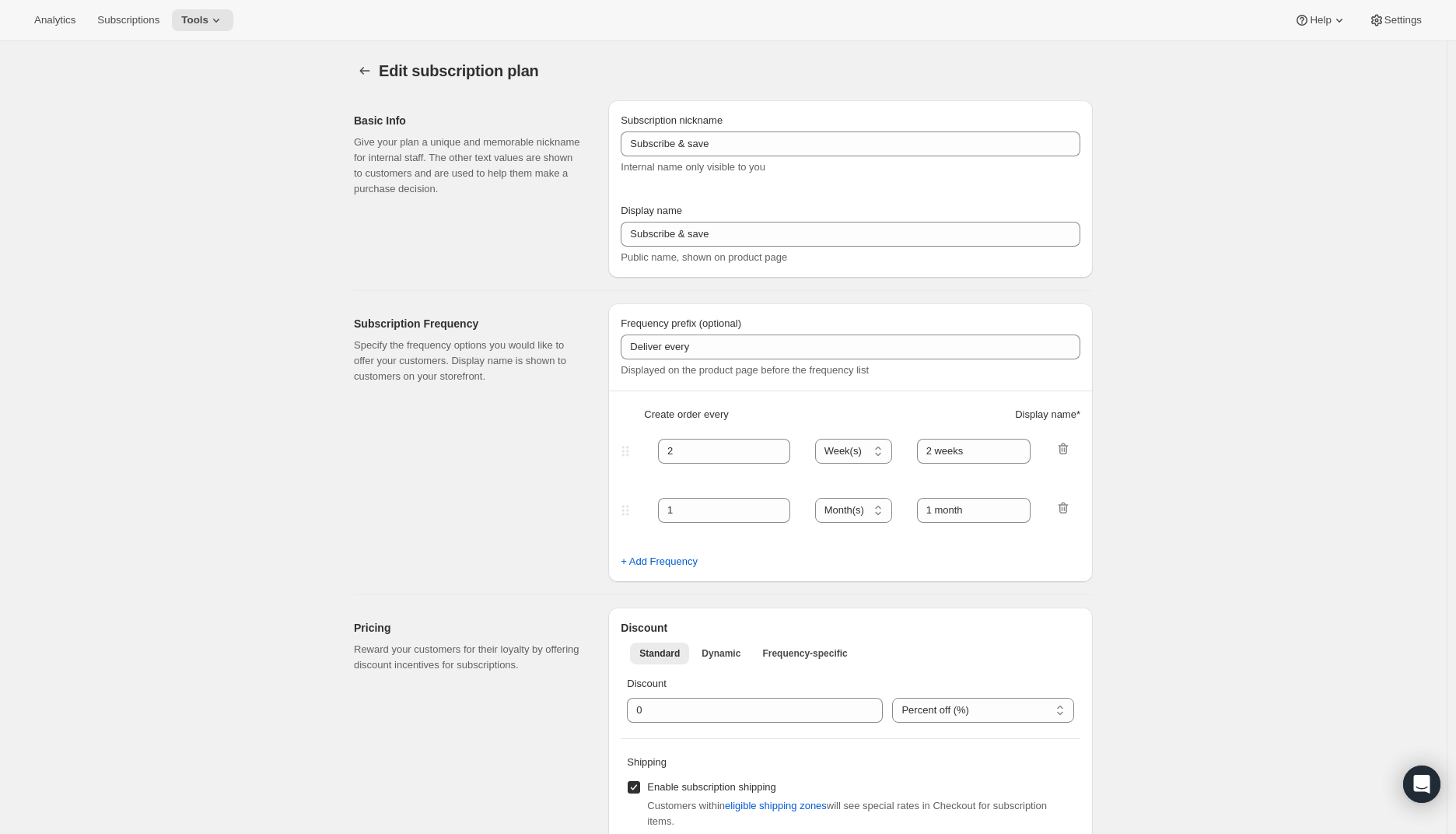
type input "Subscribe & save - Onehope bundle - 20%"
type input "1"
select select "MONTH"
type input "Every 1 Month"
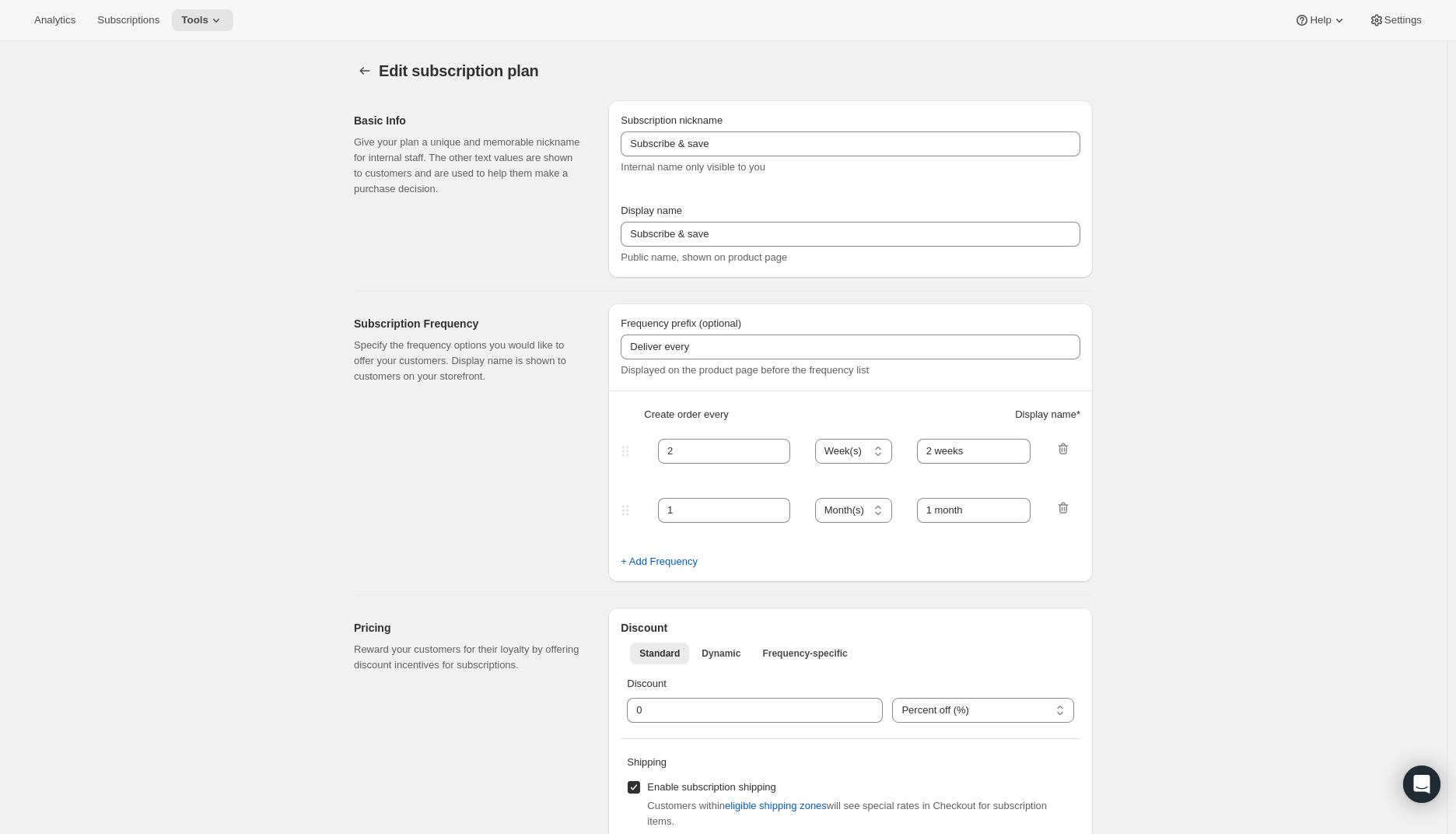
type input "2"
type input "Every 2 Months"
type input "20"
select select "MONTH"
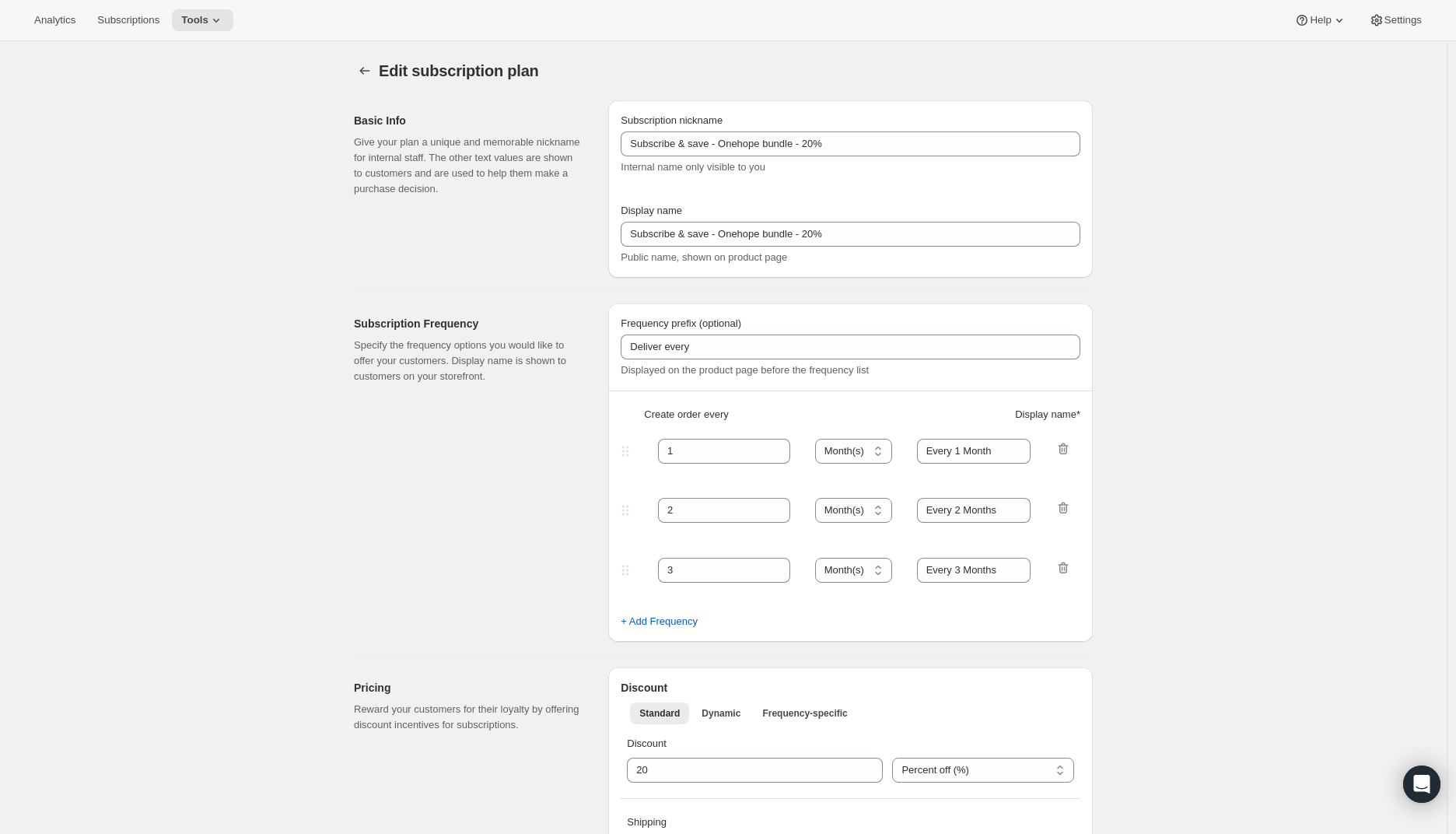
click at [370, 67] on icon "Subscription plans" at bounding box center [364, 70] width 15 height 15
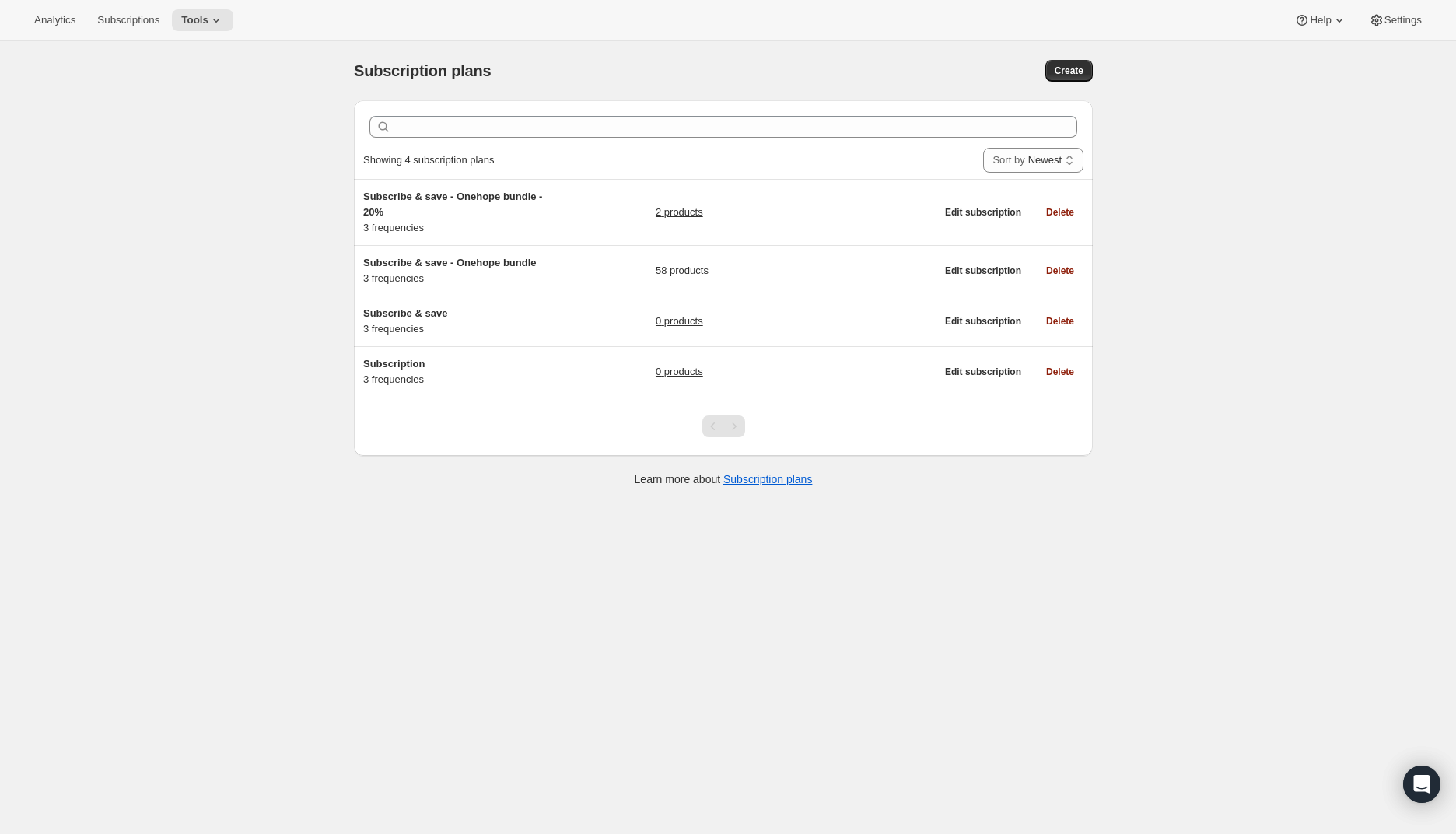
click at [170, 86] on div "Subscription plans. This page is ready Subscription plans Create Clear Showing …" at bounding box center [723, 458] width 1446 height 834
